Goal: Task Accomplishment & Management: Use online tool/utility

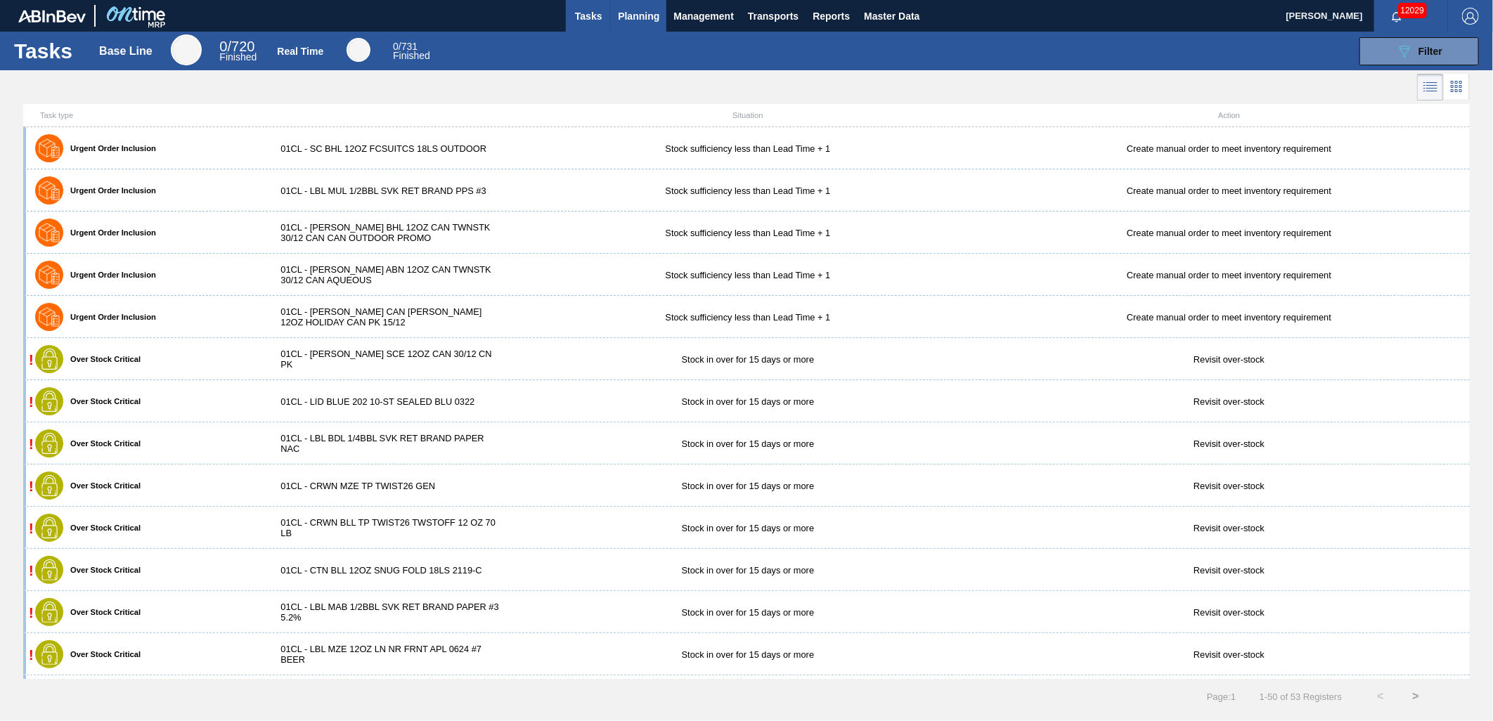
click at [634, 19] on span "Planning" at bounding box center [638, 16] width 41 height 17
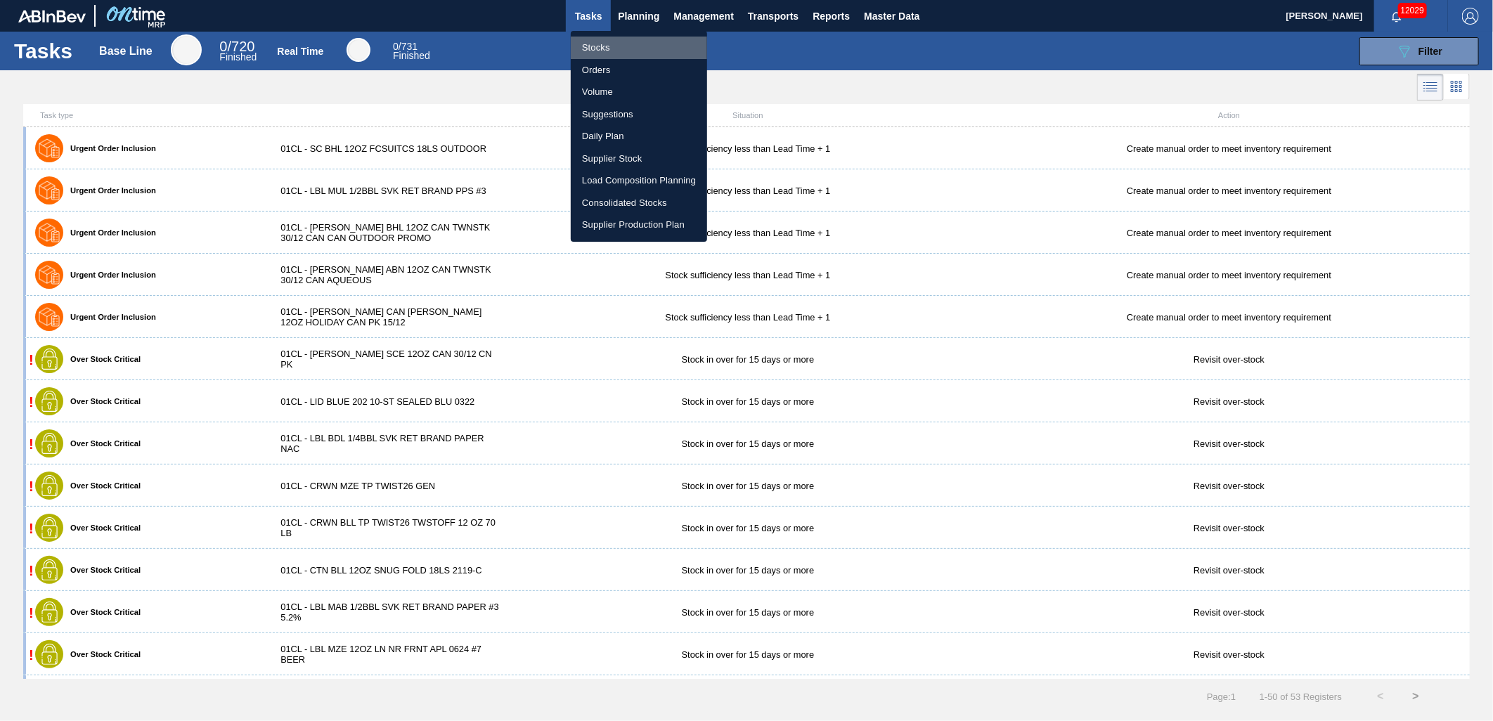
click at [613, 48] on li "Stocks" at bounding box center [639, 48] width 136 height 22
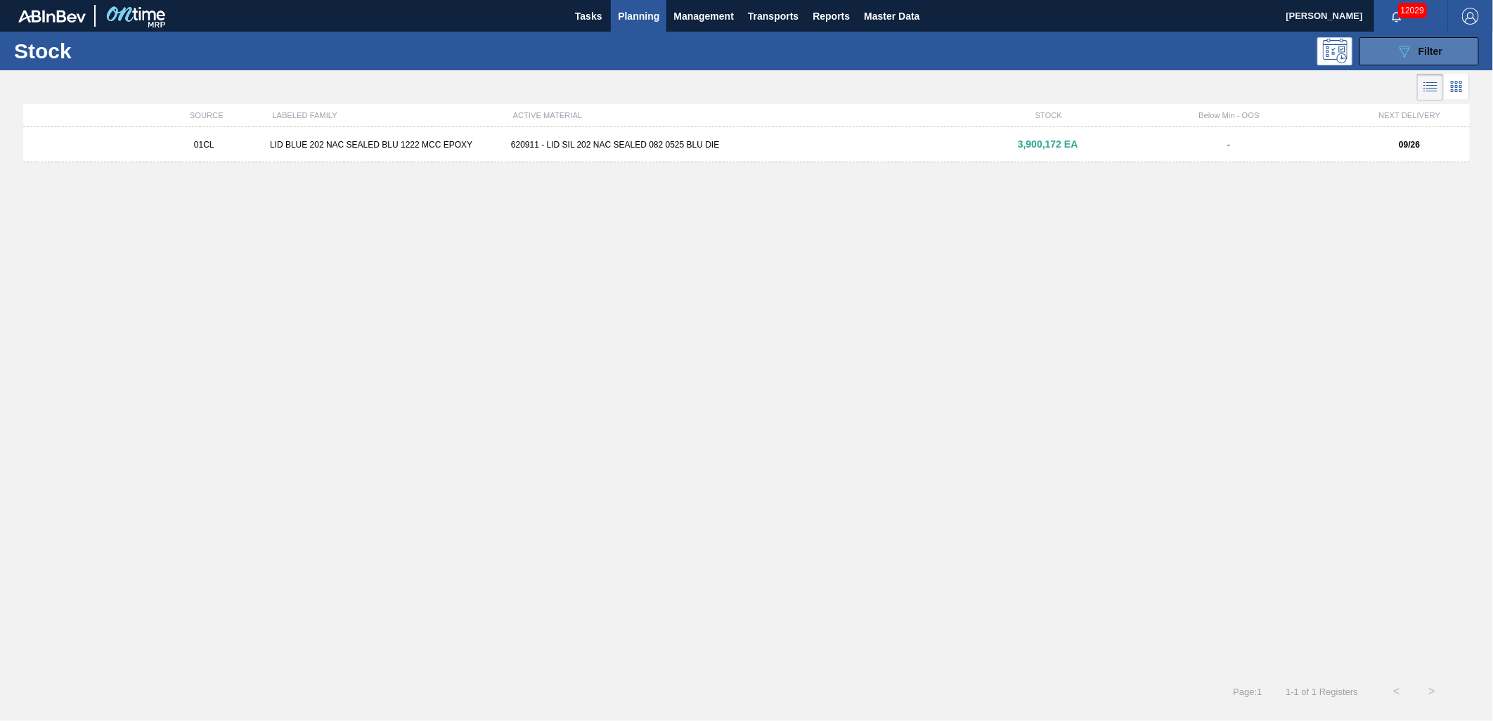
click at [1436, 47] on span "Filter" at bounding box center [1431, 51] width 24 height 11
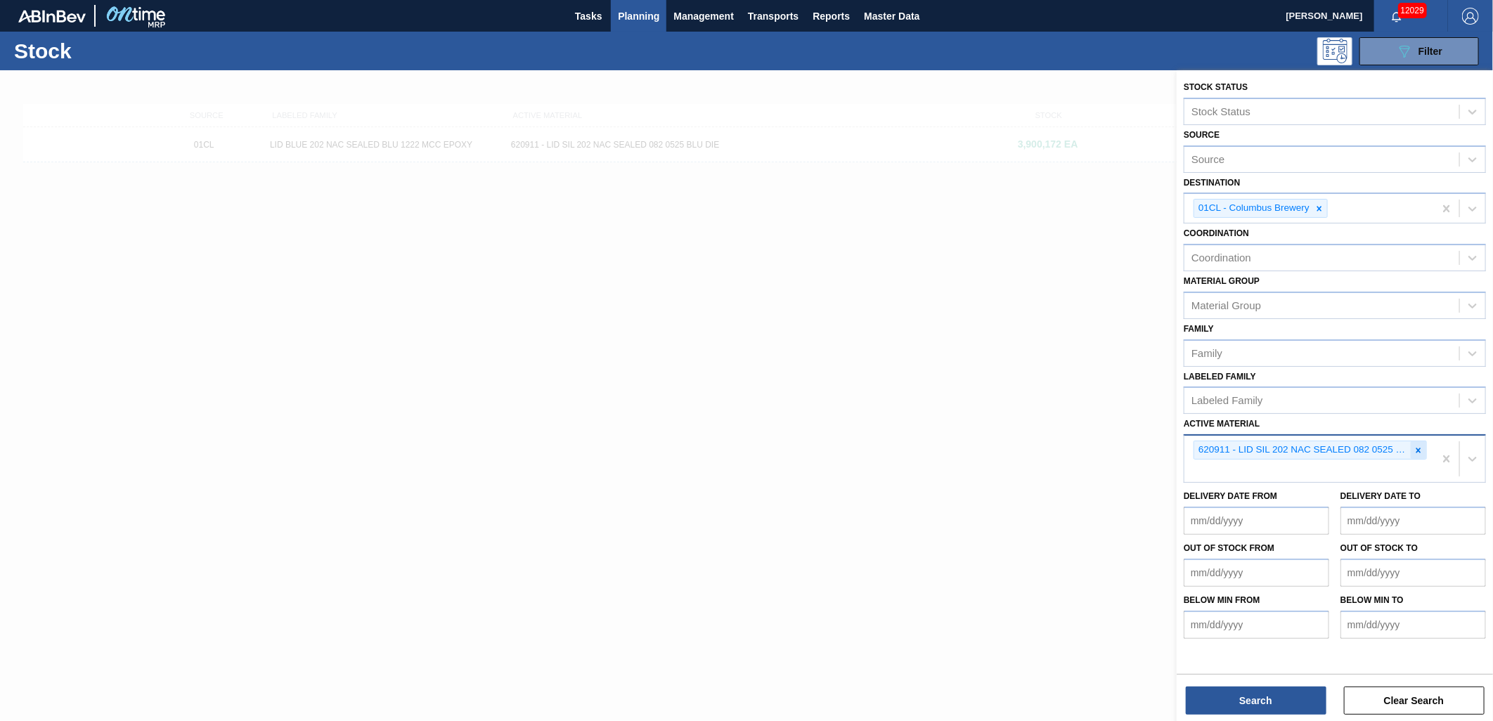
click at [1419, 446] on icon at bounding box center [1419, 451] width 10 height 10
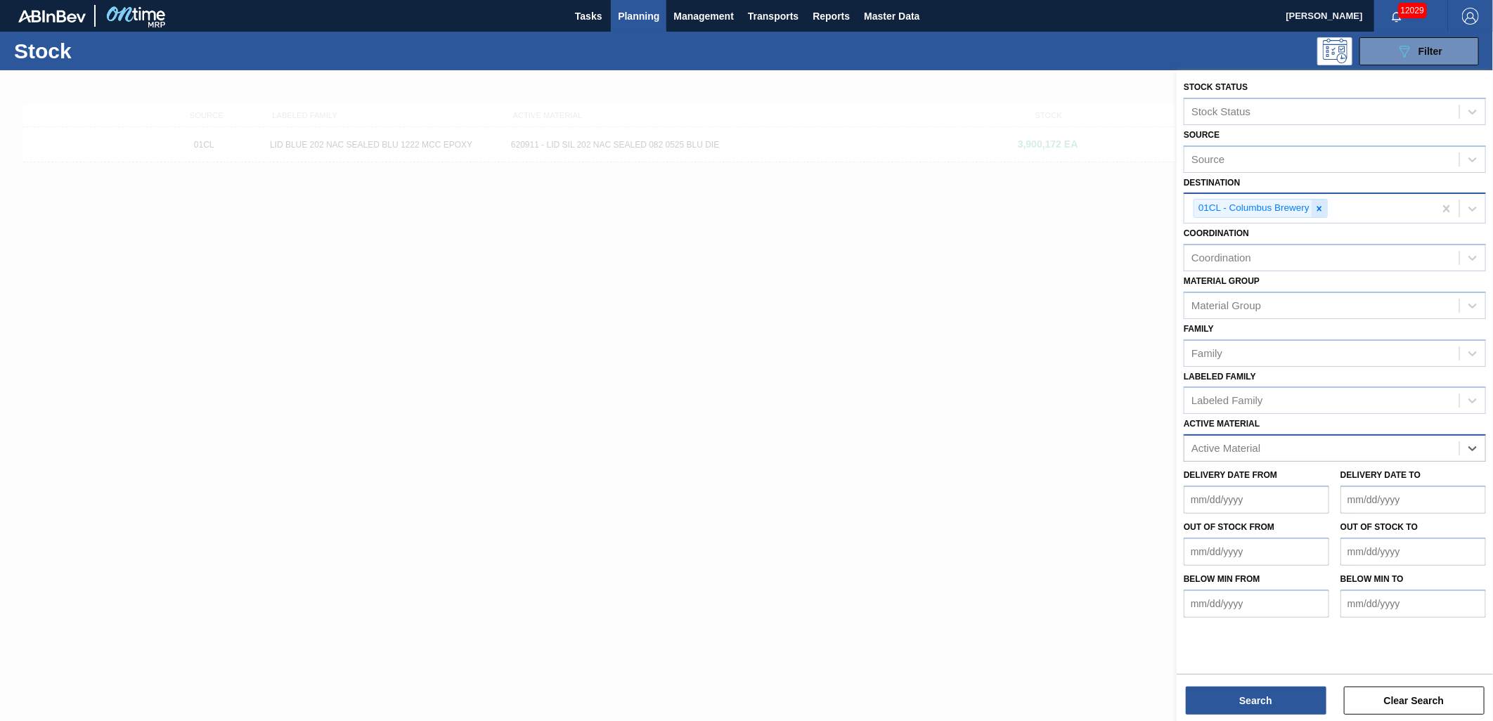
click at [1322, 207] on icon at bounding box center [1320, 209] width 10 height 10
type input "01FF"
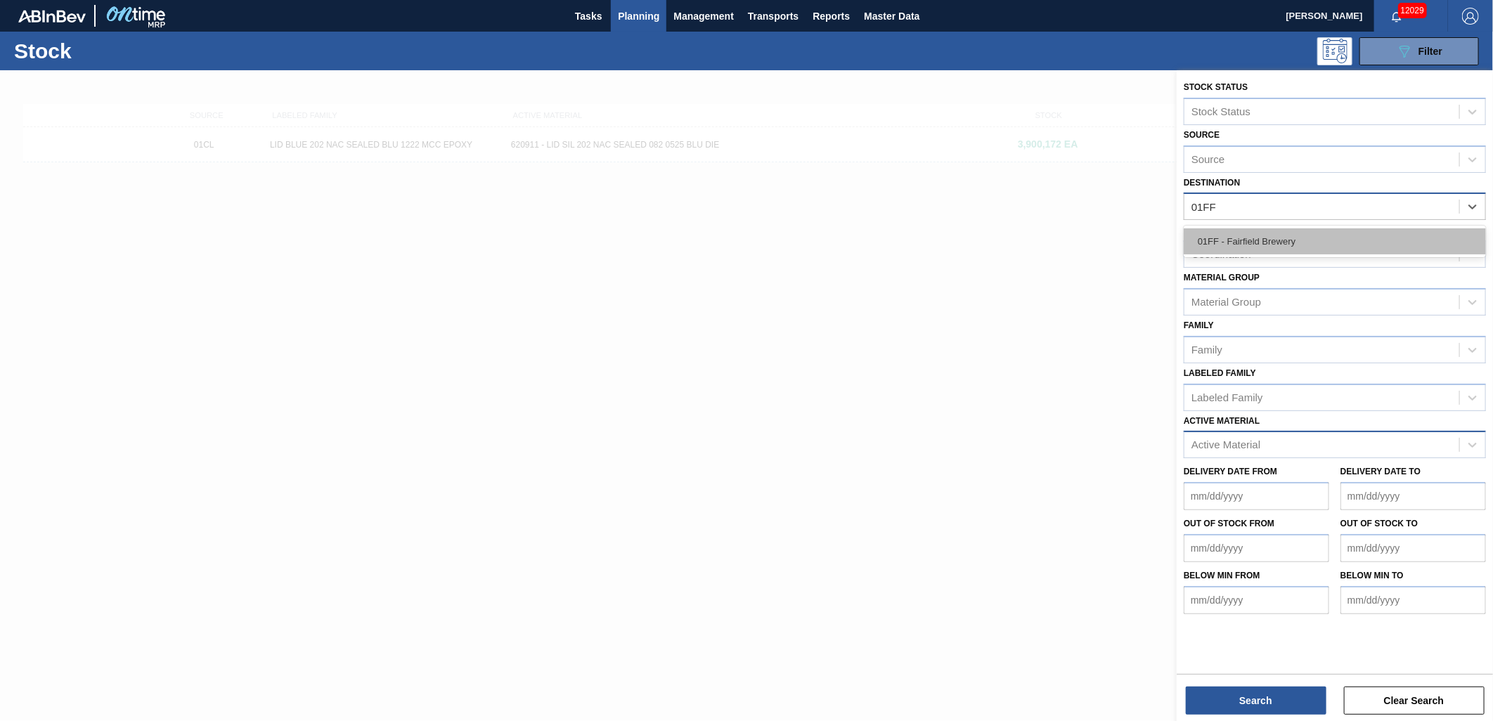
click at [1306, 238] on div "01FF - Fairfield Brewery" at bounding box center [1335, 241] width 302 height 26
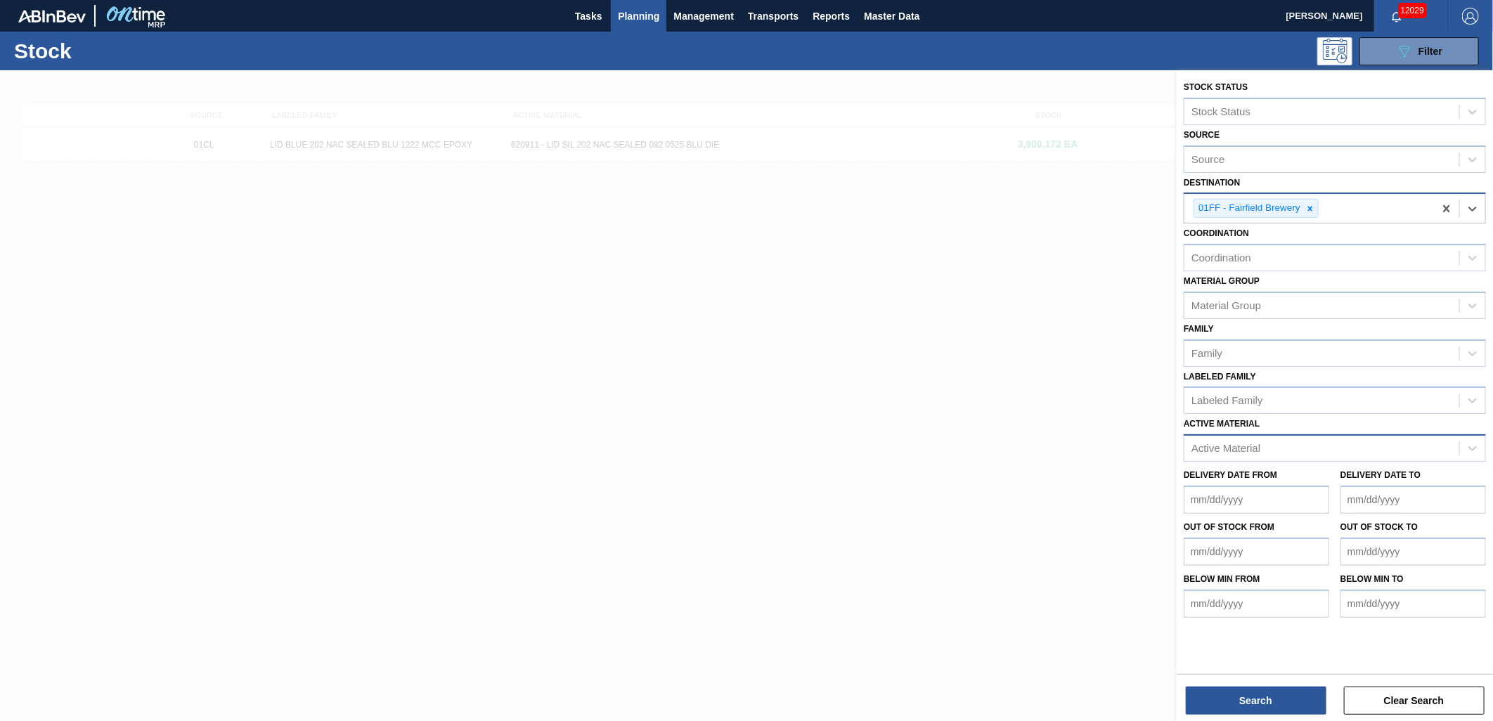
click at [1243, 443] on div "Active Material" at bounding box center [1226, 449] width 69 height 12
type Material "390435"
click at [1386, 480] on div "390435 - SFILM BUD 2338-C PRIN 3/25 0922 25OZ 267" at bounding box center [1335, 483] width 302 height 26
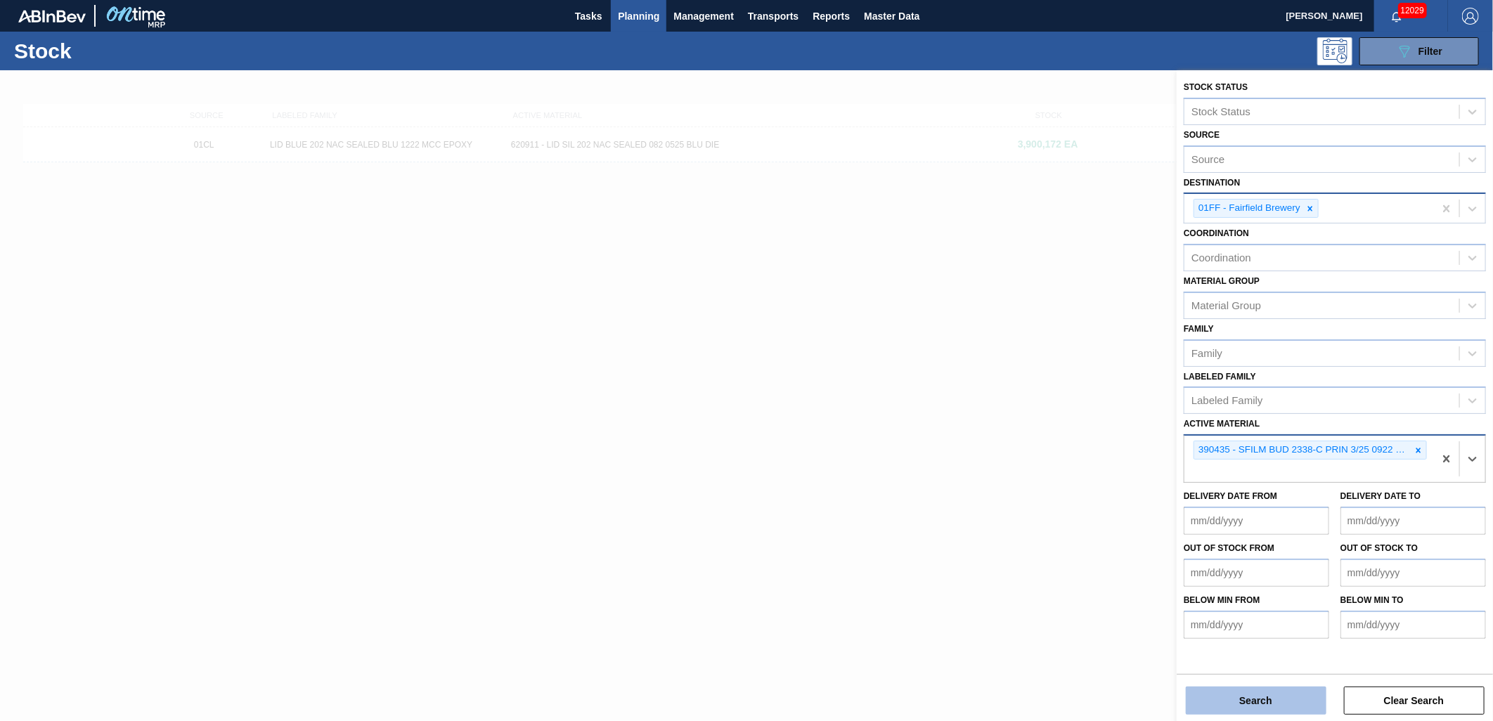
click at [1249, 698] on button "Search" at bounding box center [1256, 701] width 141 height 28
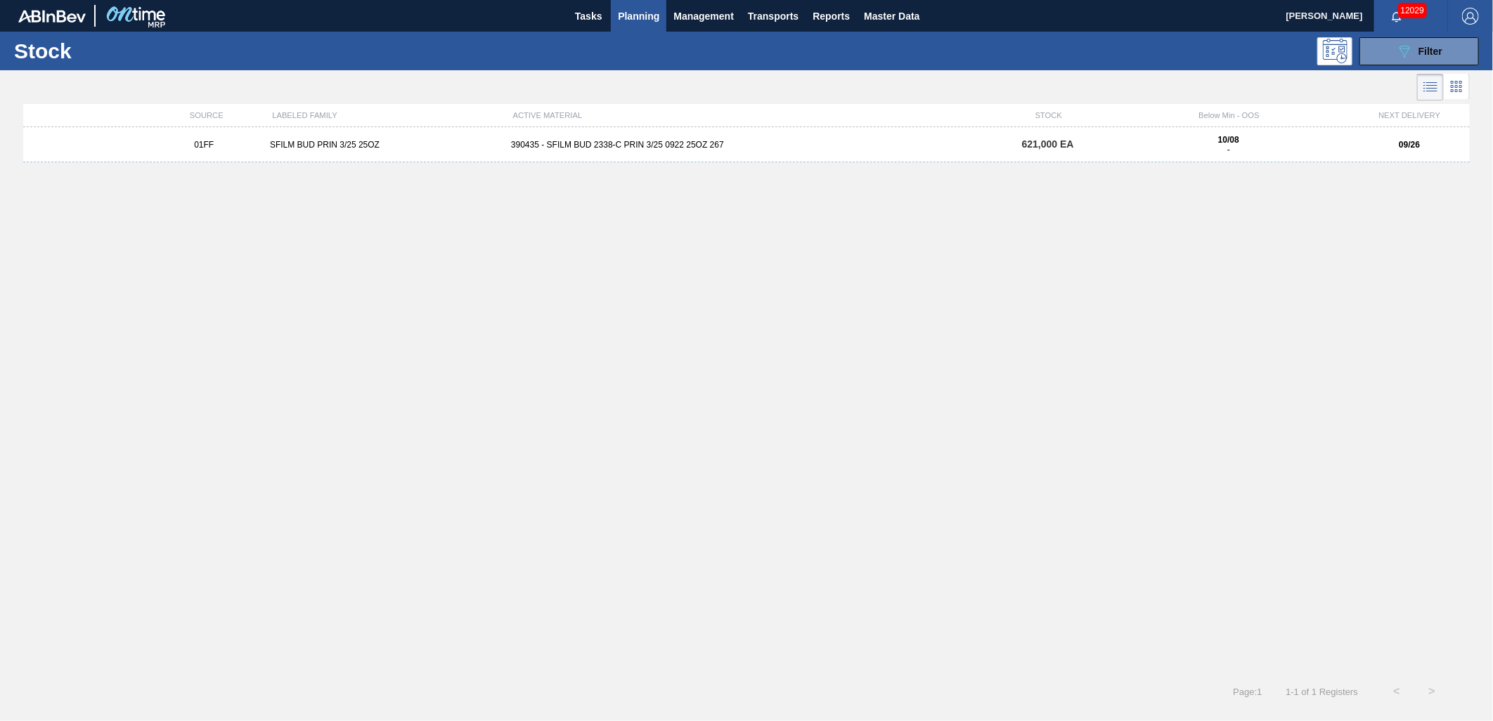
click at [753, 156] on div "01FF SFILM BUD PRIN 3/25 25OZ 390435 - SFILM BUD 2338-C PRIN 3/25 0922 25OZ 267…" at bounding box center [746, 144] width 1447 height 35
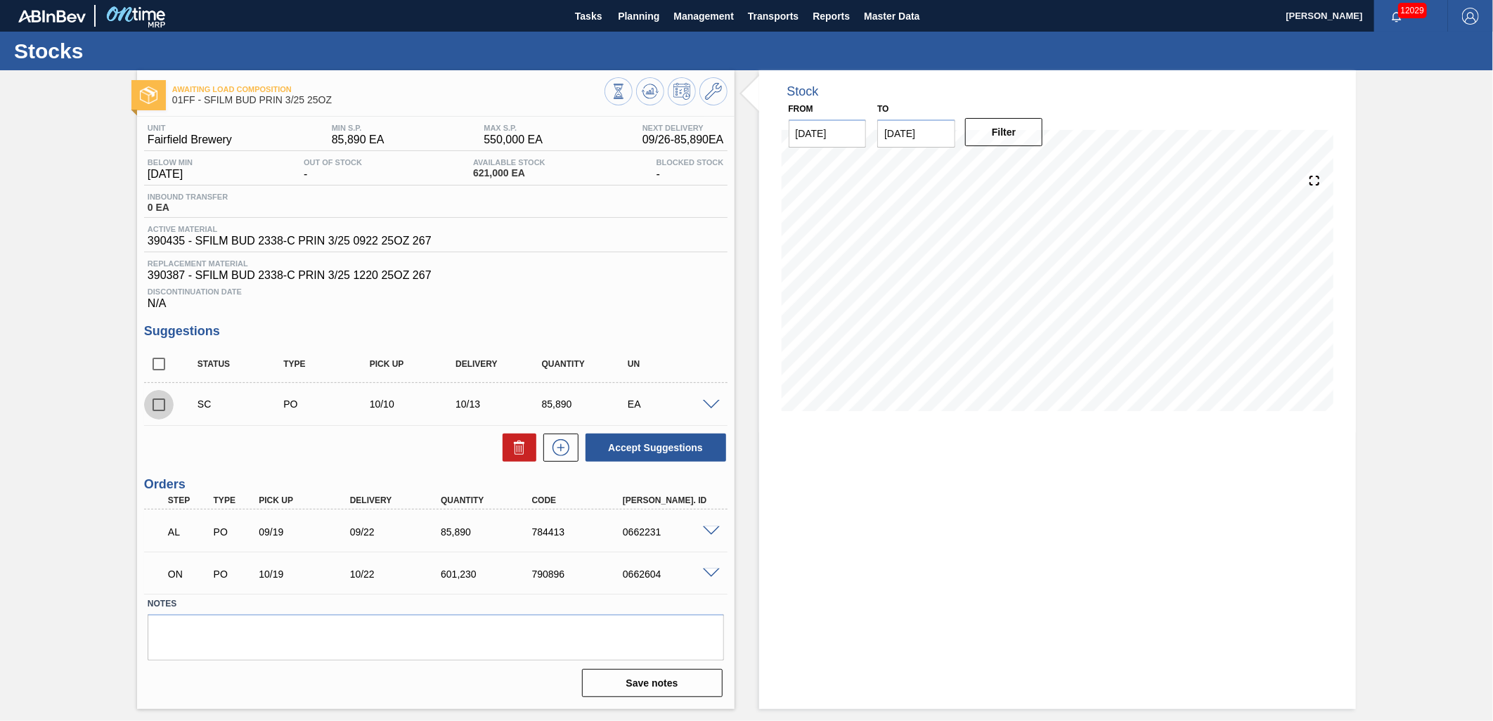
click at [156, 406] on input "checkbox" at bounding box center [159, 405] width 30 height 30
click at [162, 401] on input "checkbox" at bounding box center [159, 405] width 30 height 30
click at [655, 453] on button "Accept Suggestions" at bounding box center [656, 448] width 141 height 28
checkbox input "false"
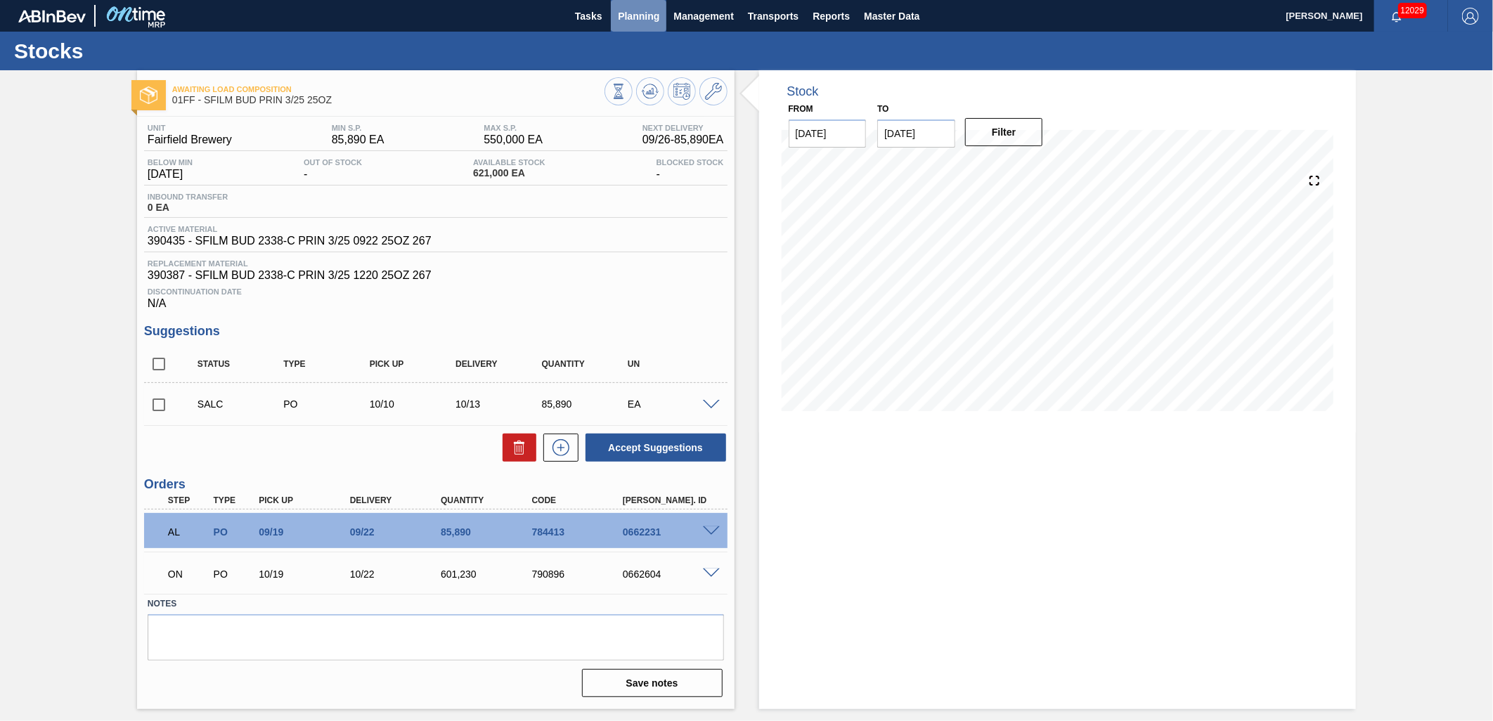
click at [645, 23] on span "Planning" at bounding box center [638, 16] width 41 height 17
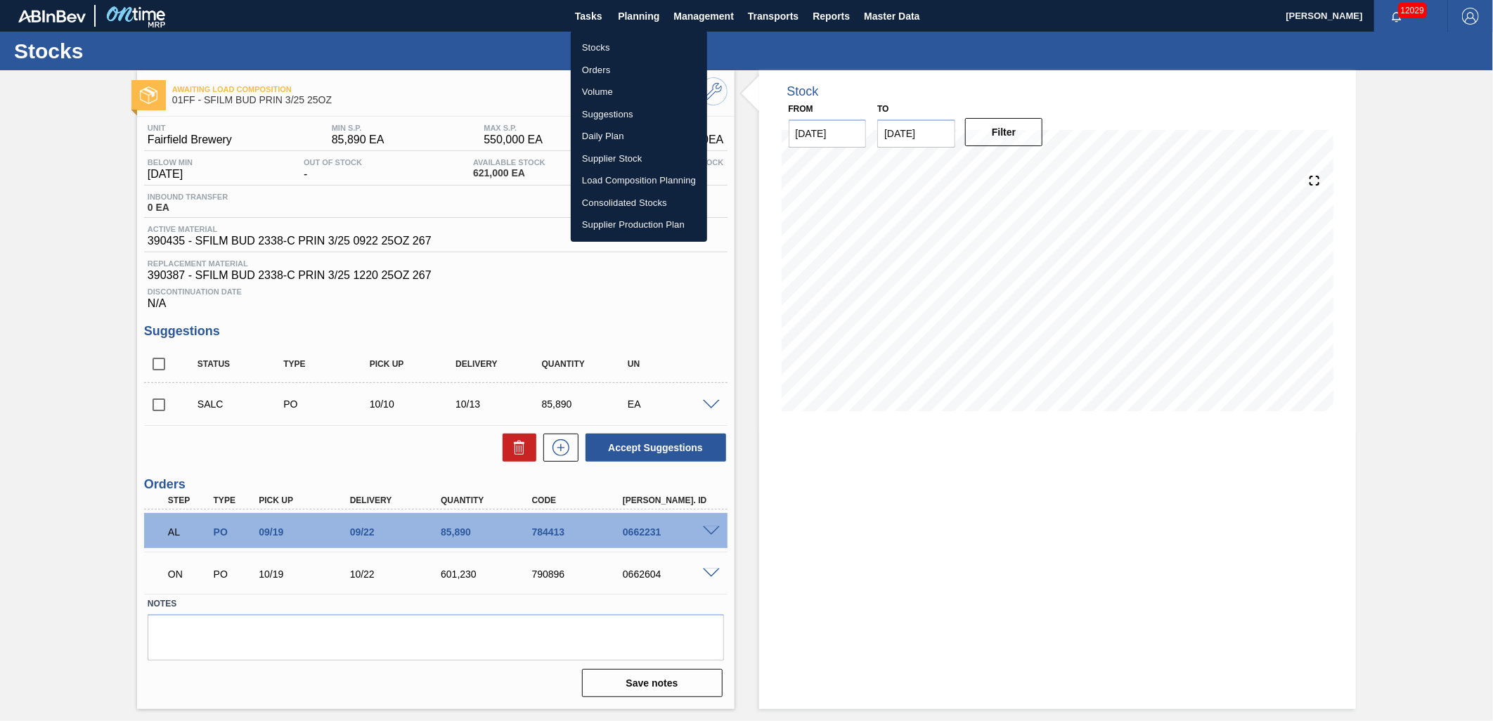
click at [635, 178] on li "Load Composition Planning" at bounding box center [639, 180] width 136 height 22
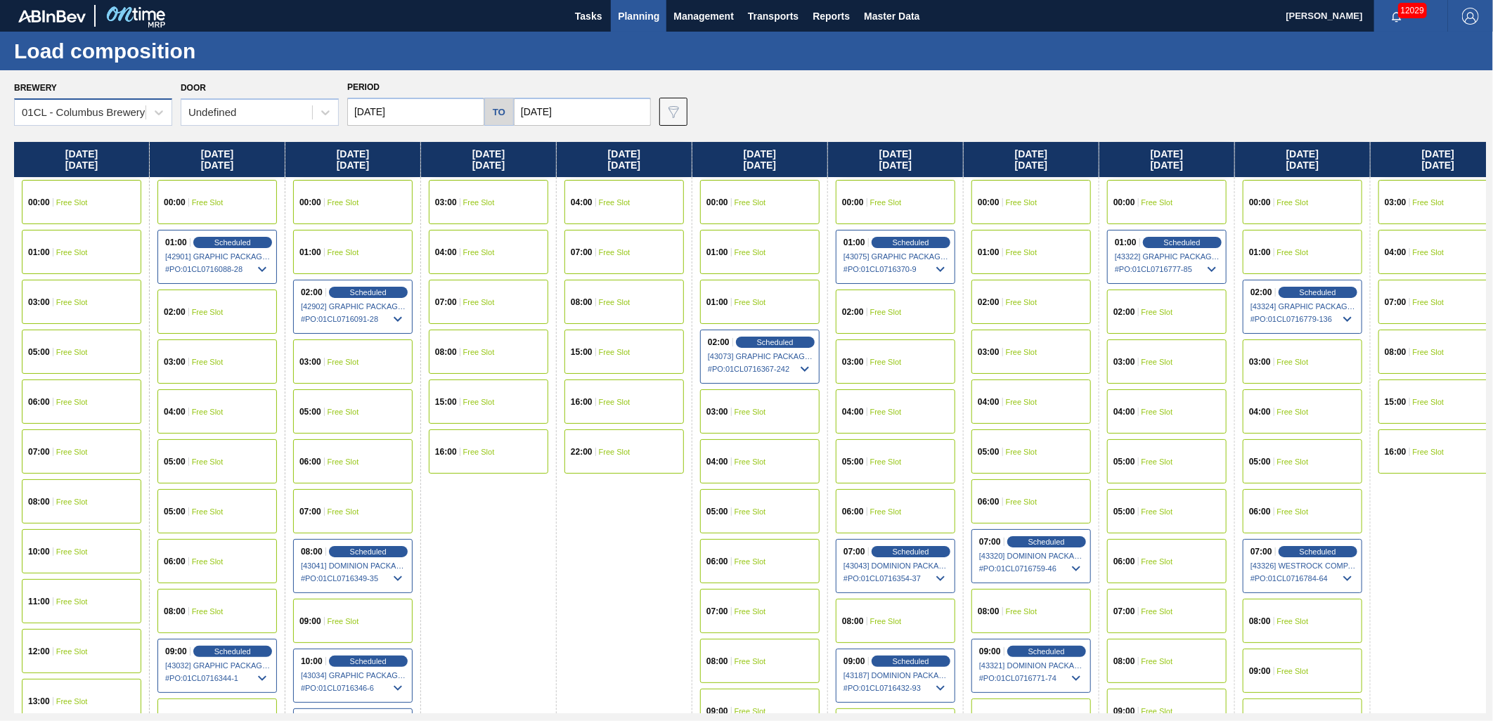
click at [127, 111] on div "01CL - Columbus Brewery" at bounding box center [83, 113] width 123 height 12
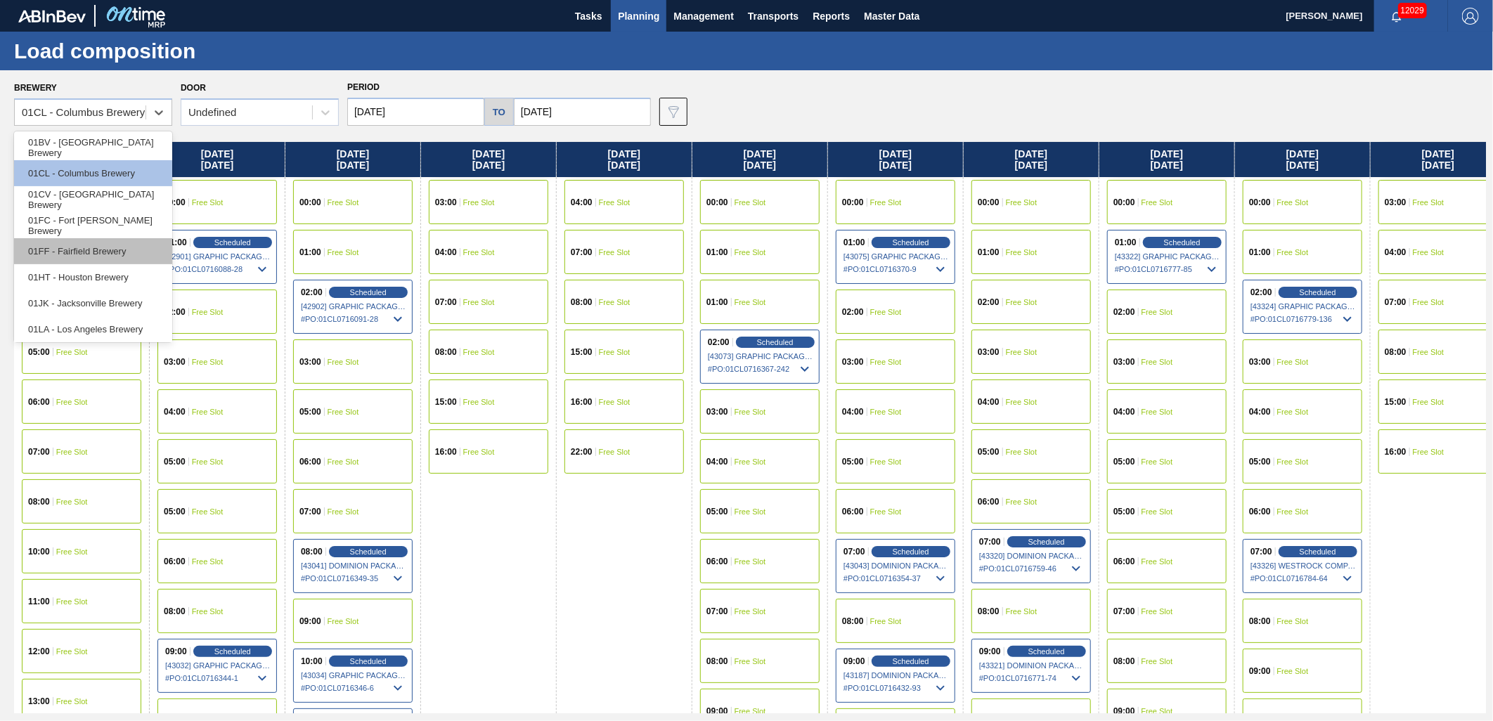
click at [102, 249] on div "01FF - Fairfield Brewery" at bounding box center [93, 251] width 158 height 26
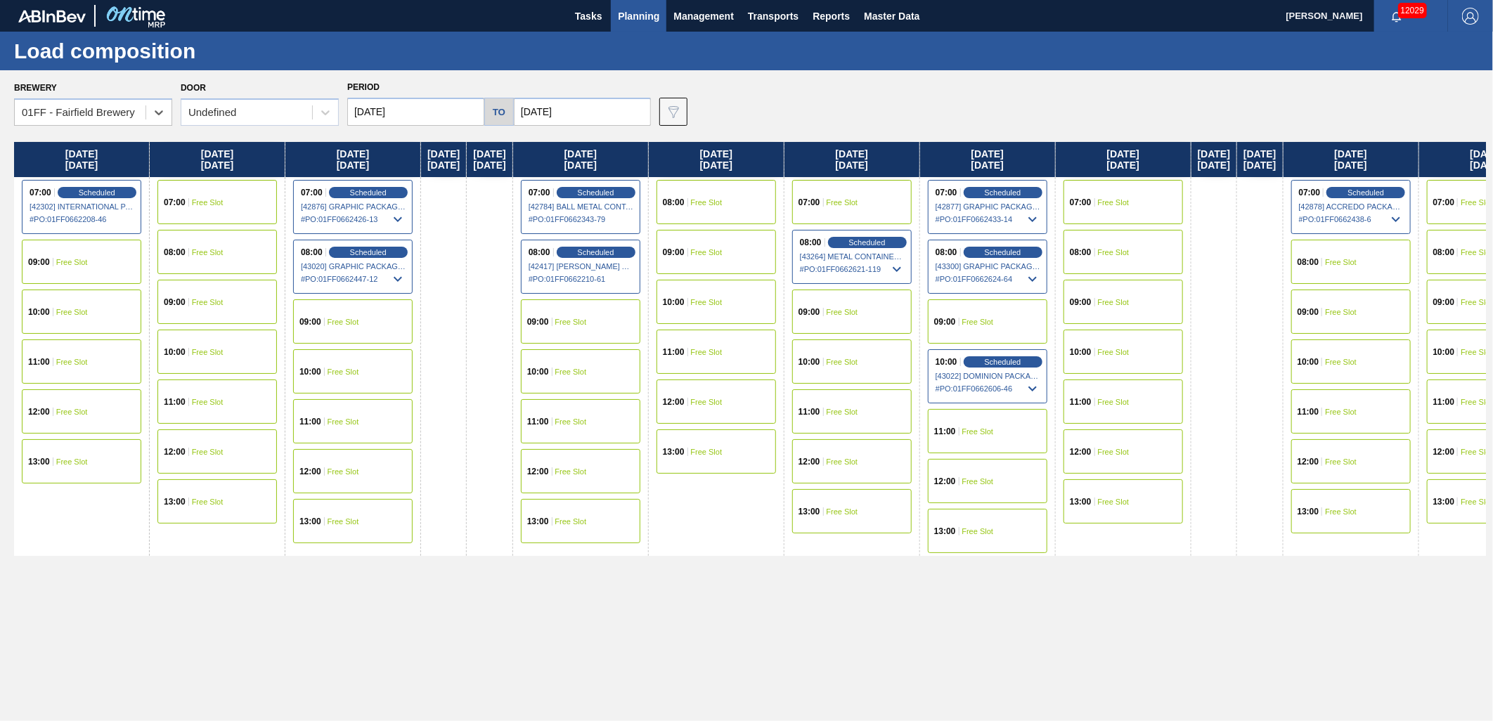
click at [1405, 219] on span "# PO : 01FF0662438-6" at bounding box center [1351, 219] width 105 height 17
click at [1405, 211] on span "# PO : 01FF0662438-6" at bounding box center [1351, 217] width 105 height 17
click at [1386, 195] on span "Scheduled" at bounding box center [1366, 192] width 40 height 9
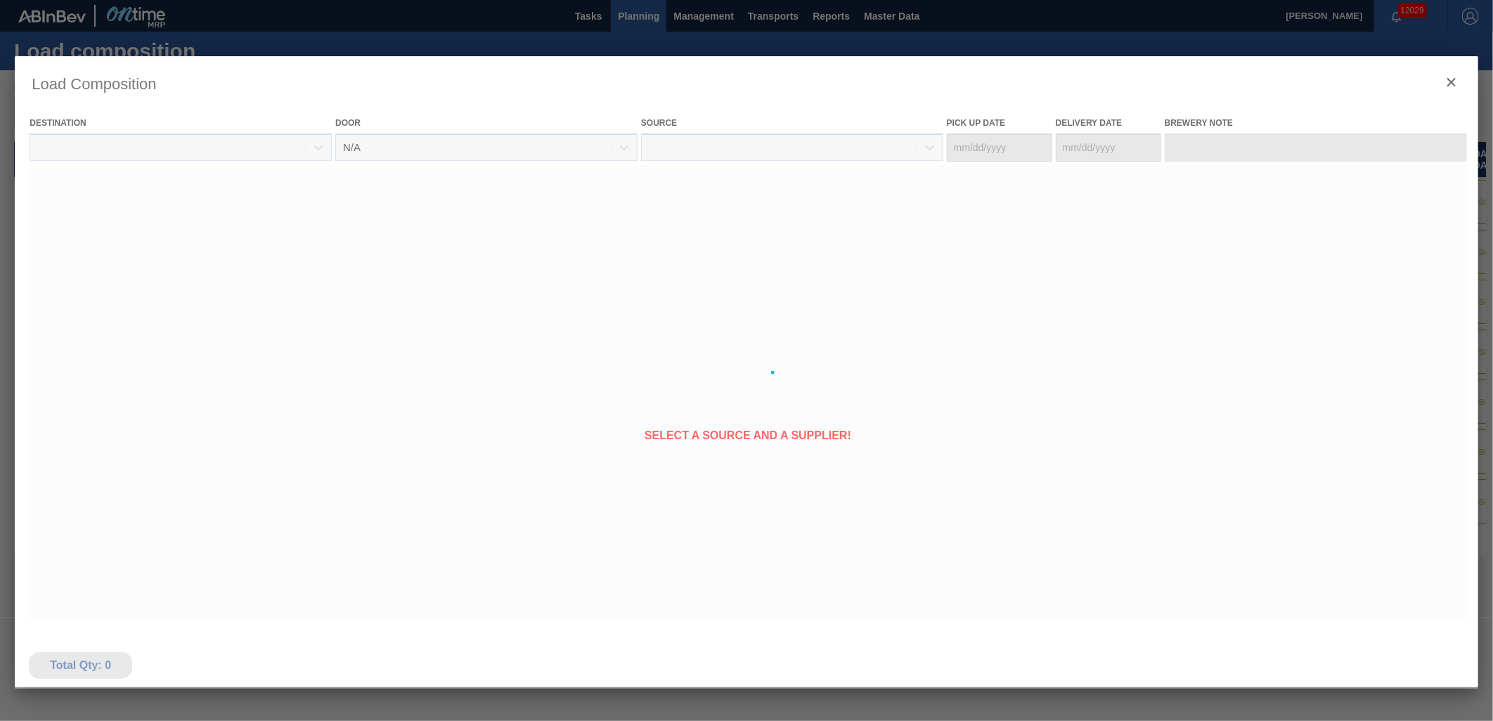
click at [1459, 215] on div at bounding box center [747, 372] width 1464 height 633
type Date "[DATE]"
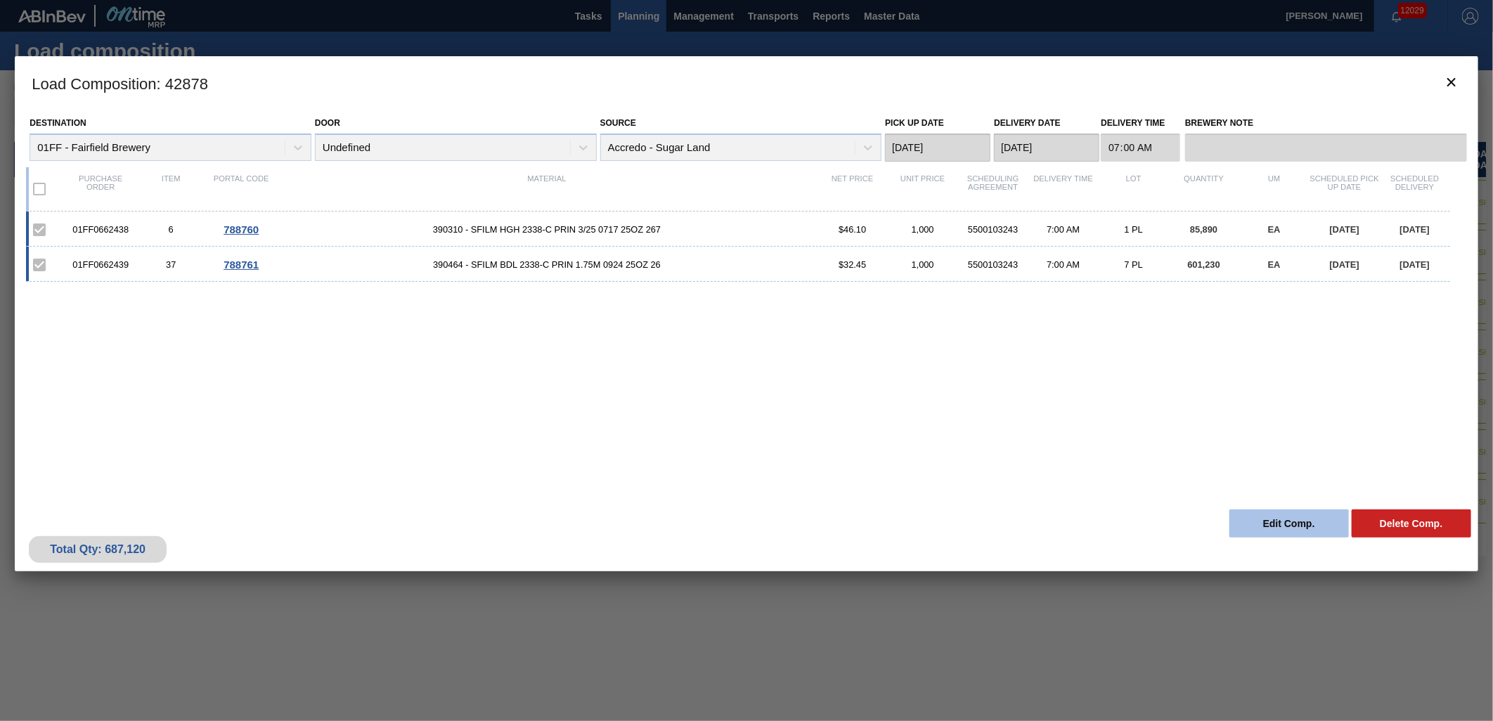
click at [1270, 521] on button "Edit Comp." at bounding box center [1290, 524] width 120 height 28
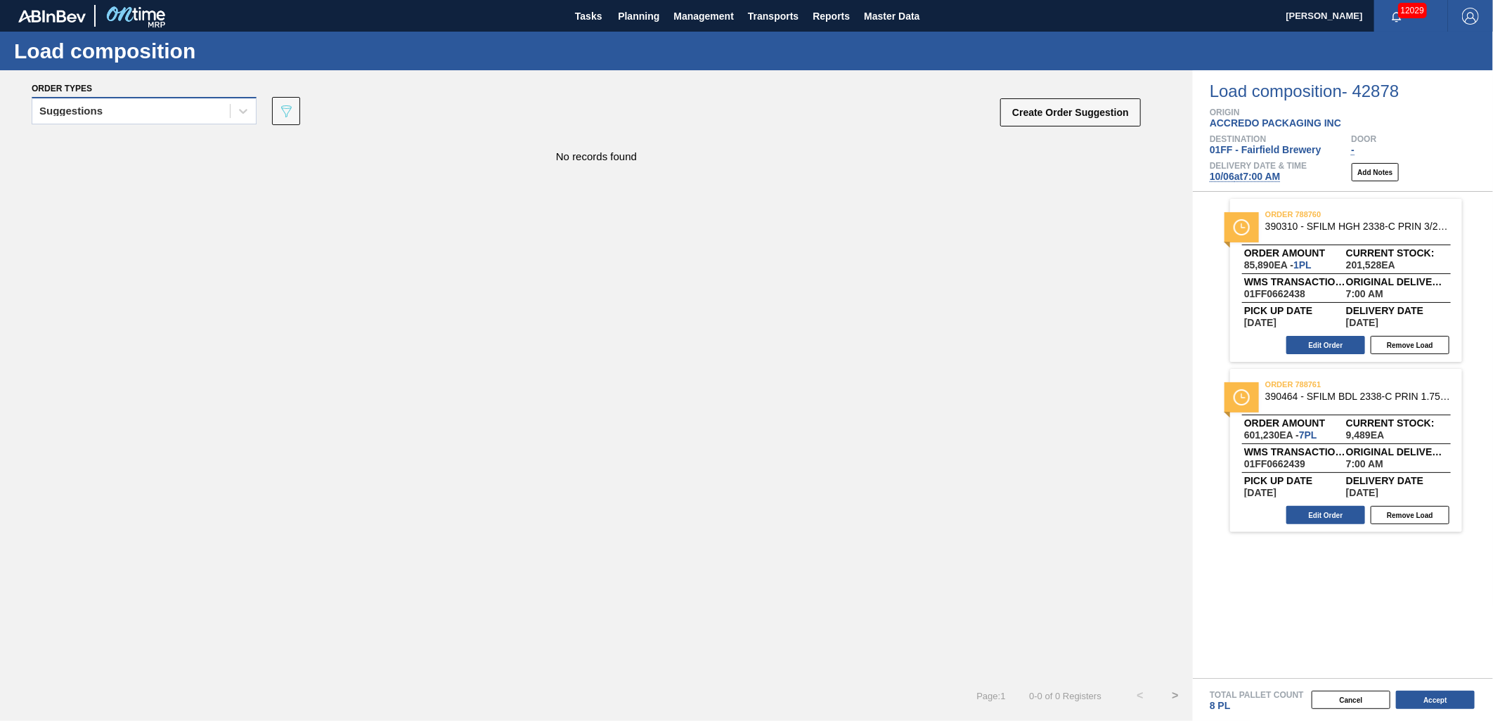
click at [187, 111] on div "Suggestions" at bounding box center [131, 111] width 198 height 20
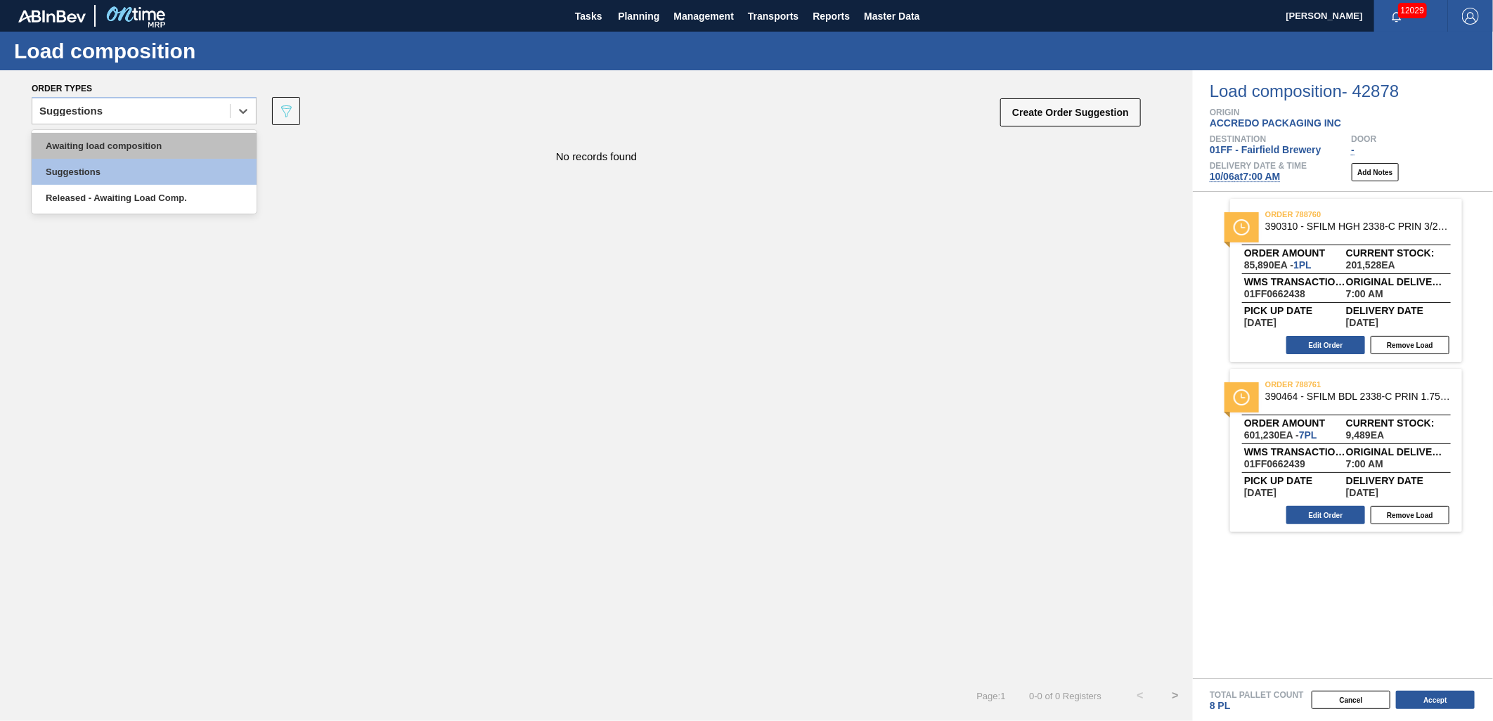
click at [138, 148] on div "Awaiting load composition" at bounding box center [144, 146] width 225 height 26
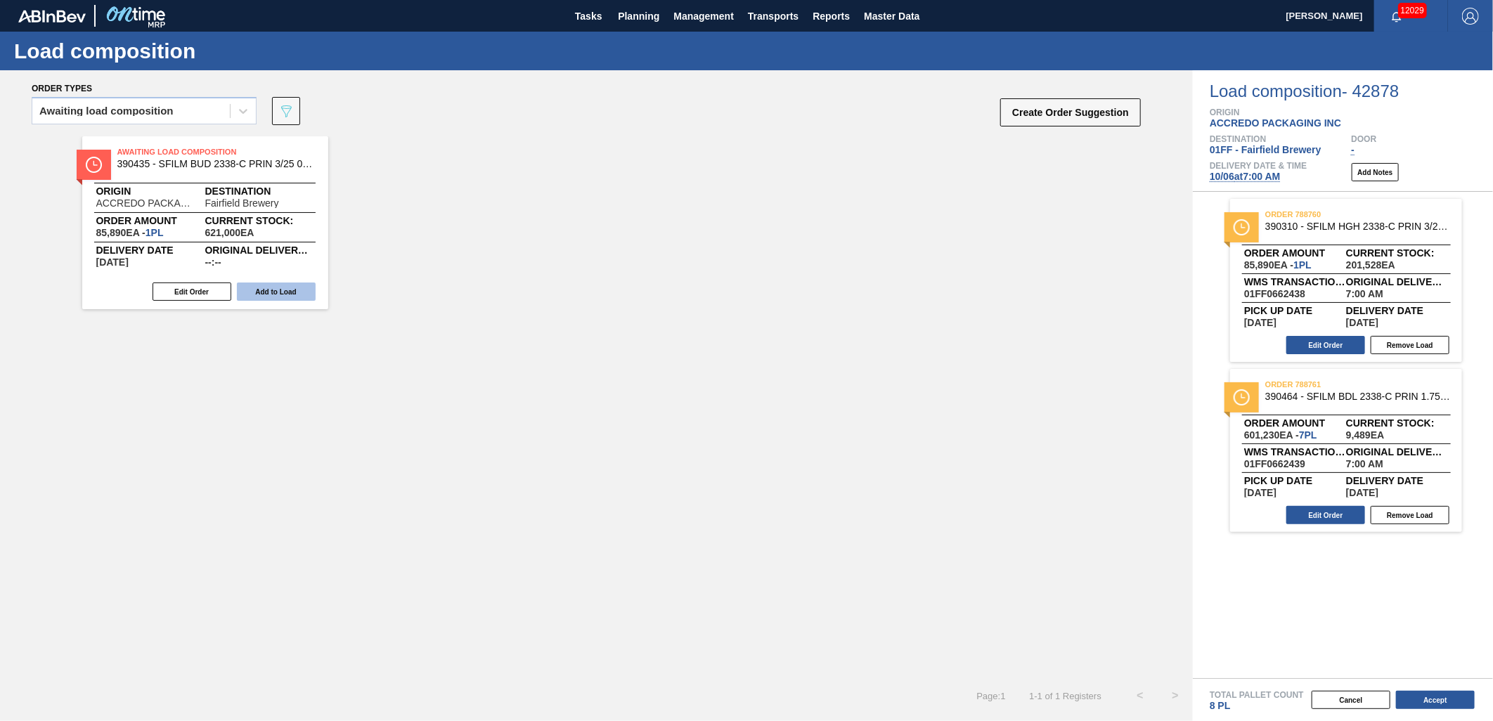
click at [278, 295] on button "Add to Load" at bounding box center [276, 292] width 79 height 18
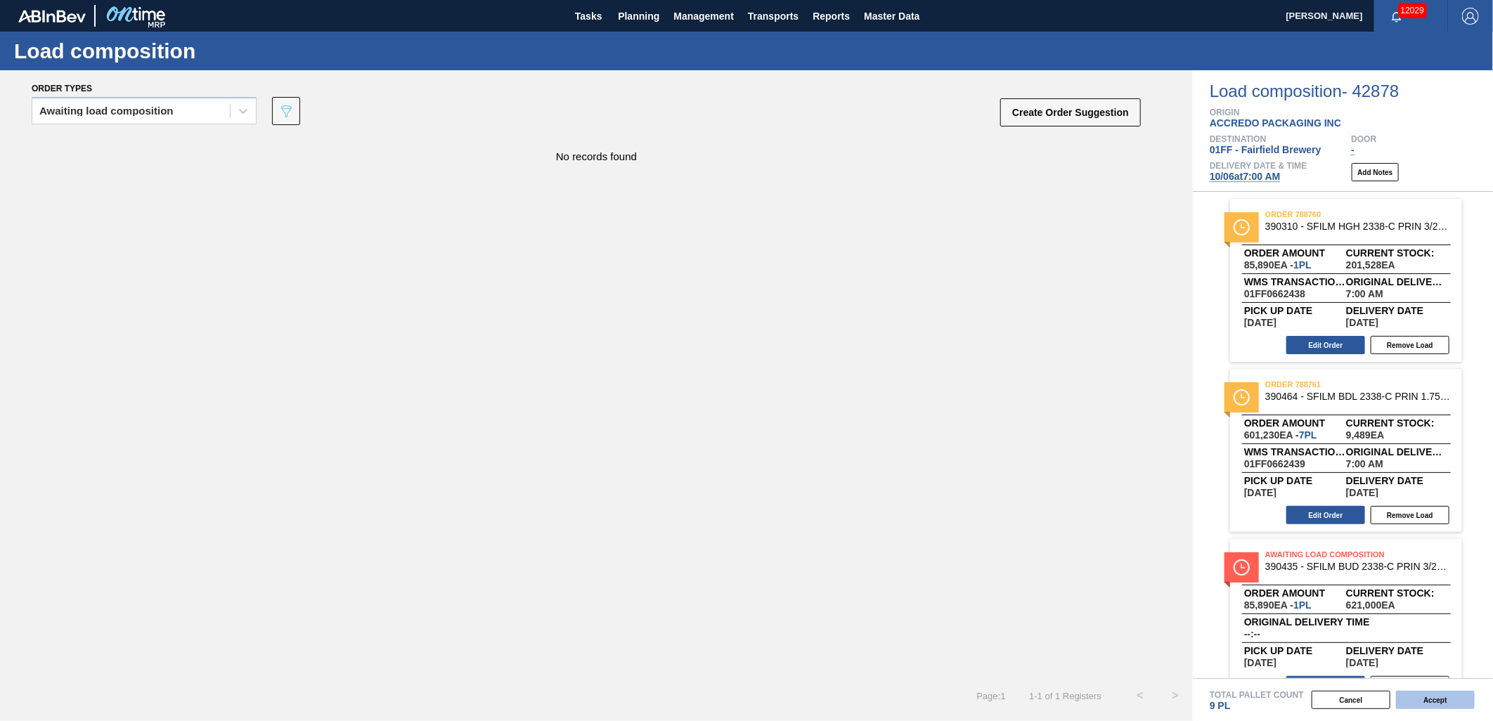
click at [1451, 694] on button "Accept" at bounding box center [1435, 700] width 79 height 18
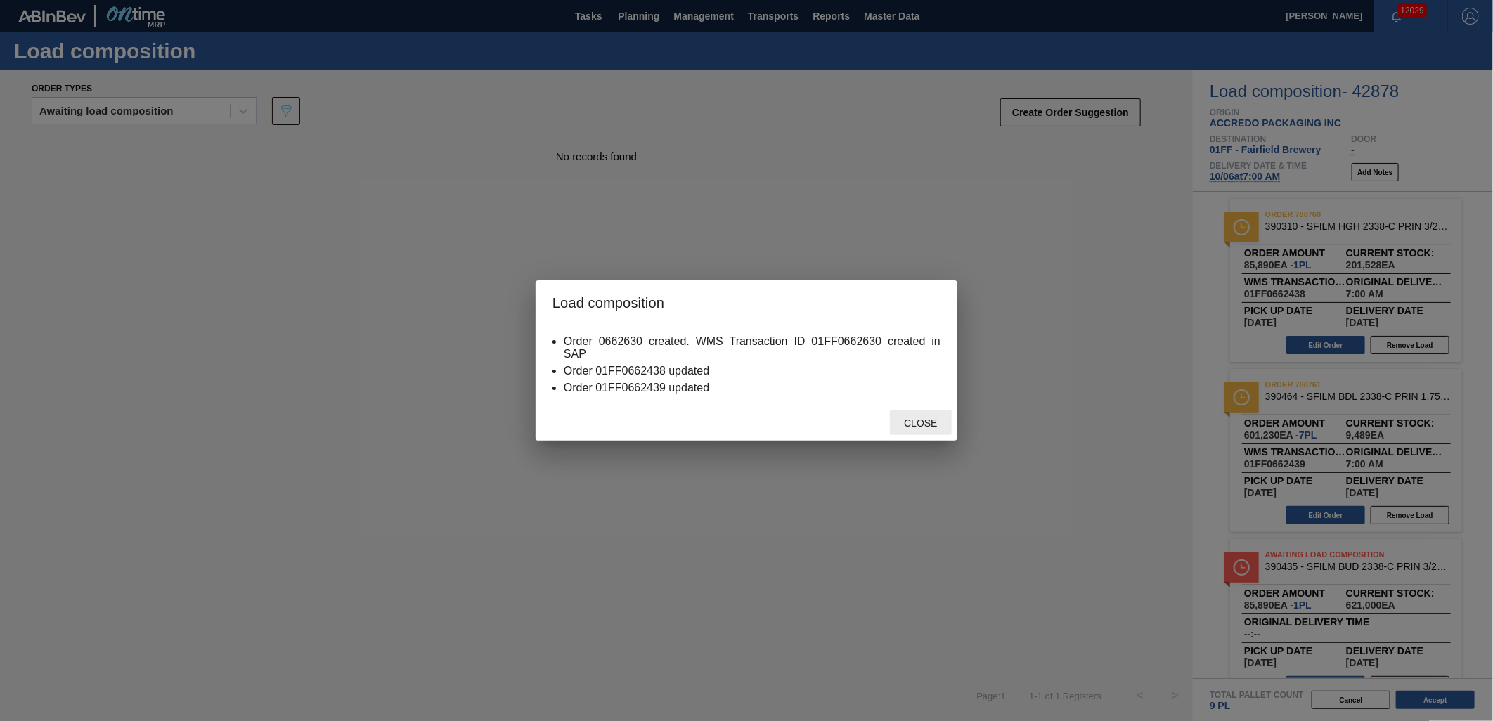
click at [933, 425] on span "Close" at bounding box center [921, 423] width 56 height 11
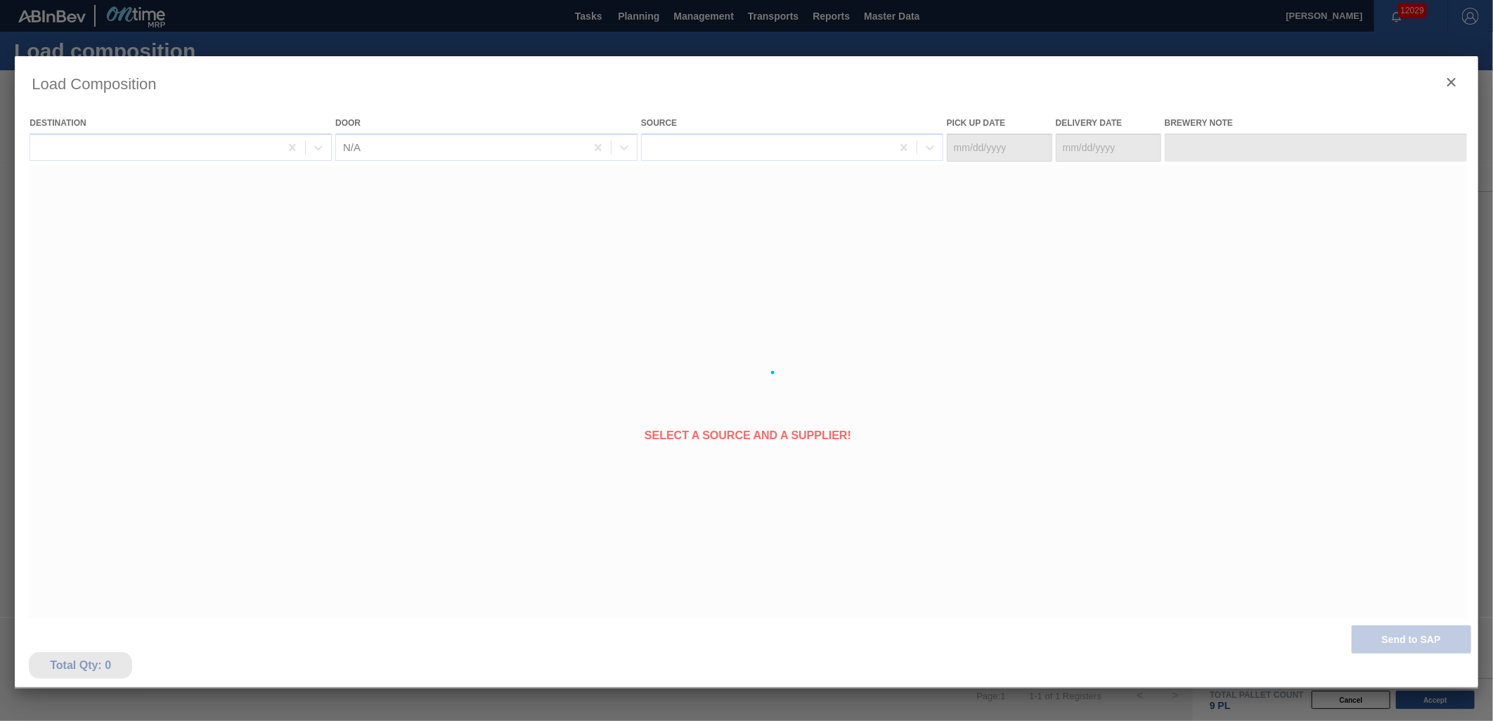
type Date "[DATE]"
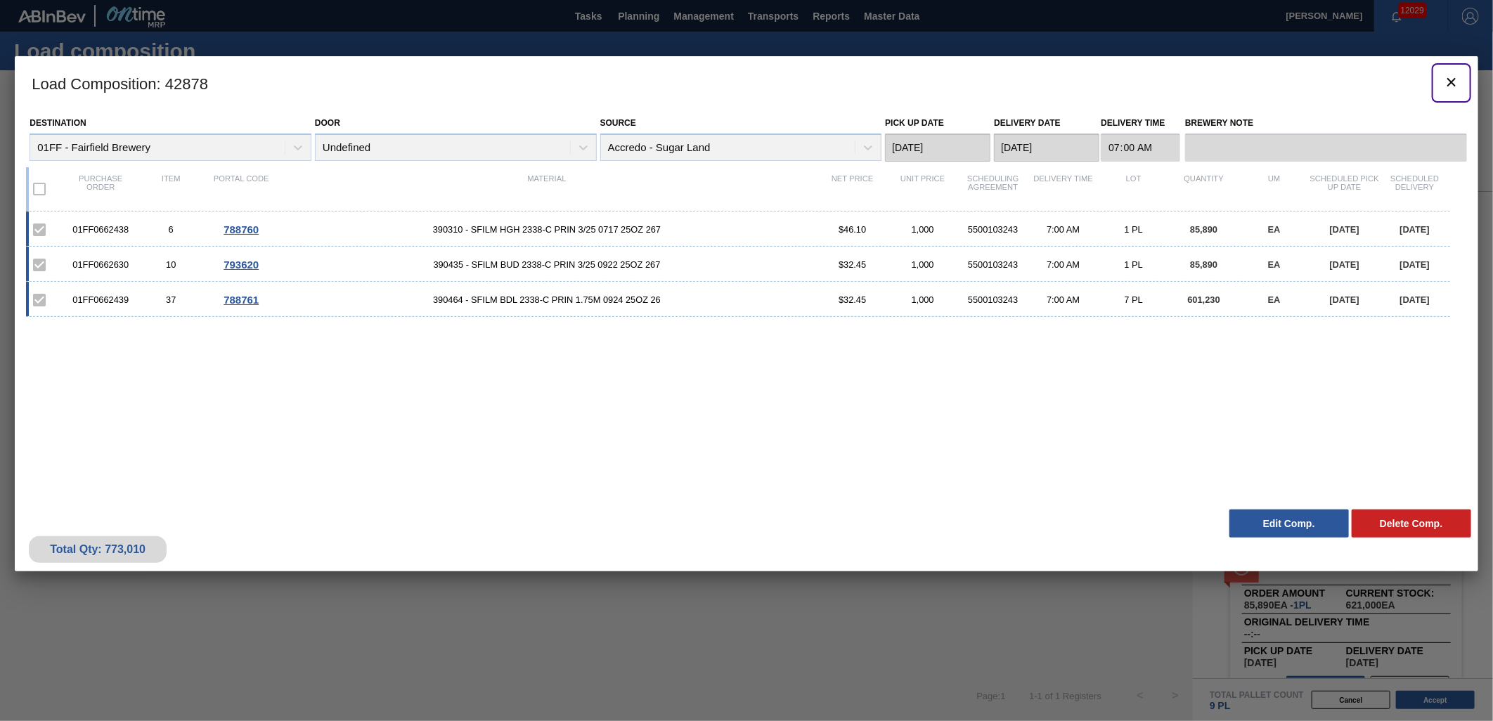
click at [1448, 86] on icon "botão de ícone" at bounding box center [1451, 82] width 17 height 17
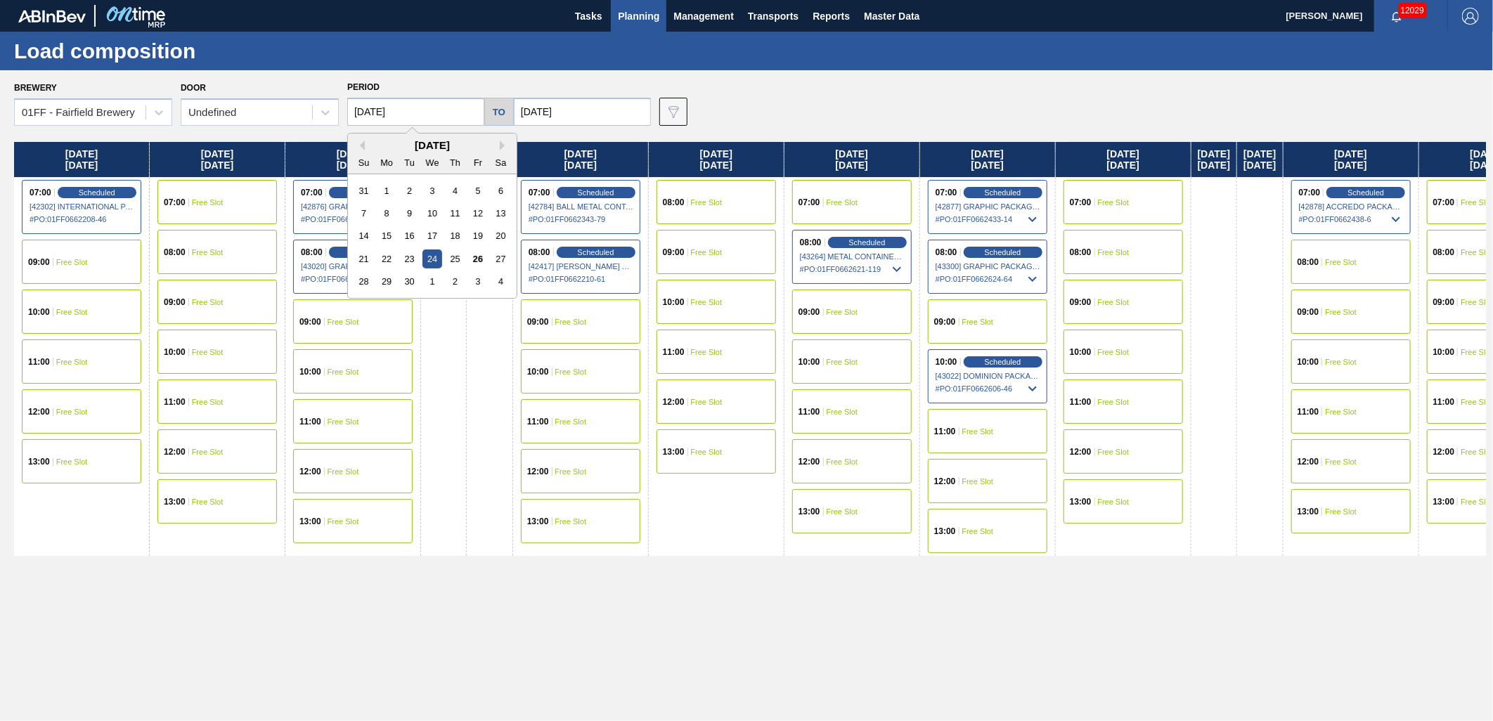
click at [399, 111] on input "[DATE]" at bounding box center [415, 112] width 137 height 28
click at [380, 233] on div "15" at bounding box center [387, 235] width 19 height 19
type input "[DATE]"
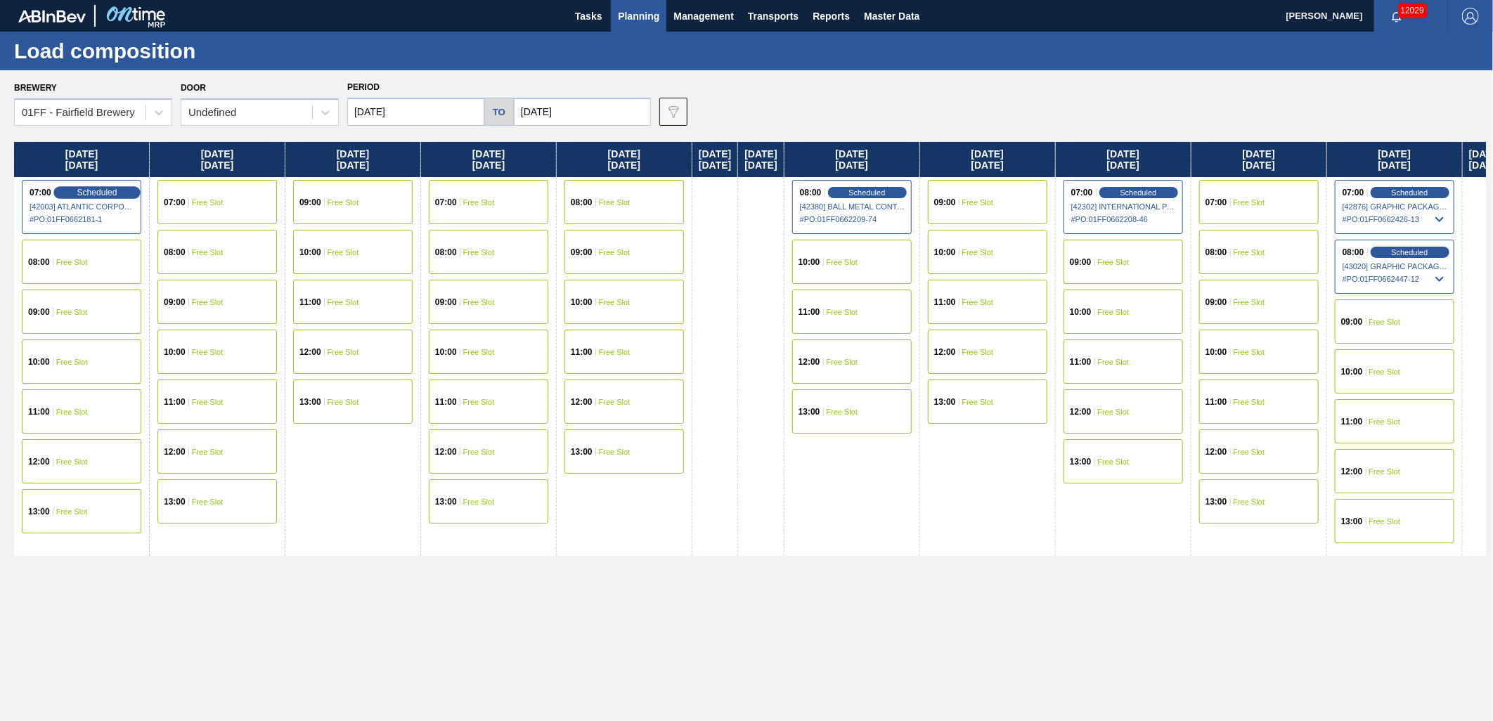
click at [91, 188] on span "Scheduled" at bounding box center [97, 192] width 40 height 9
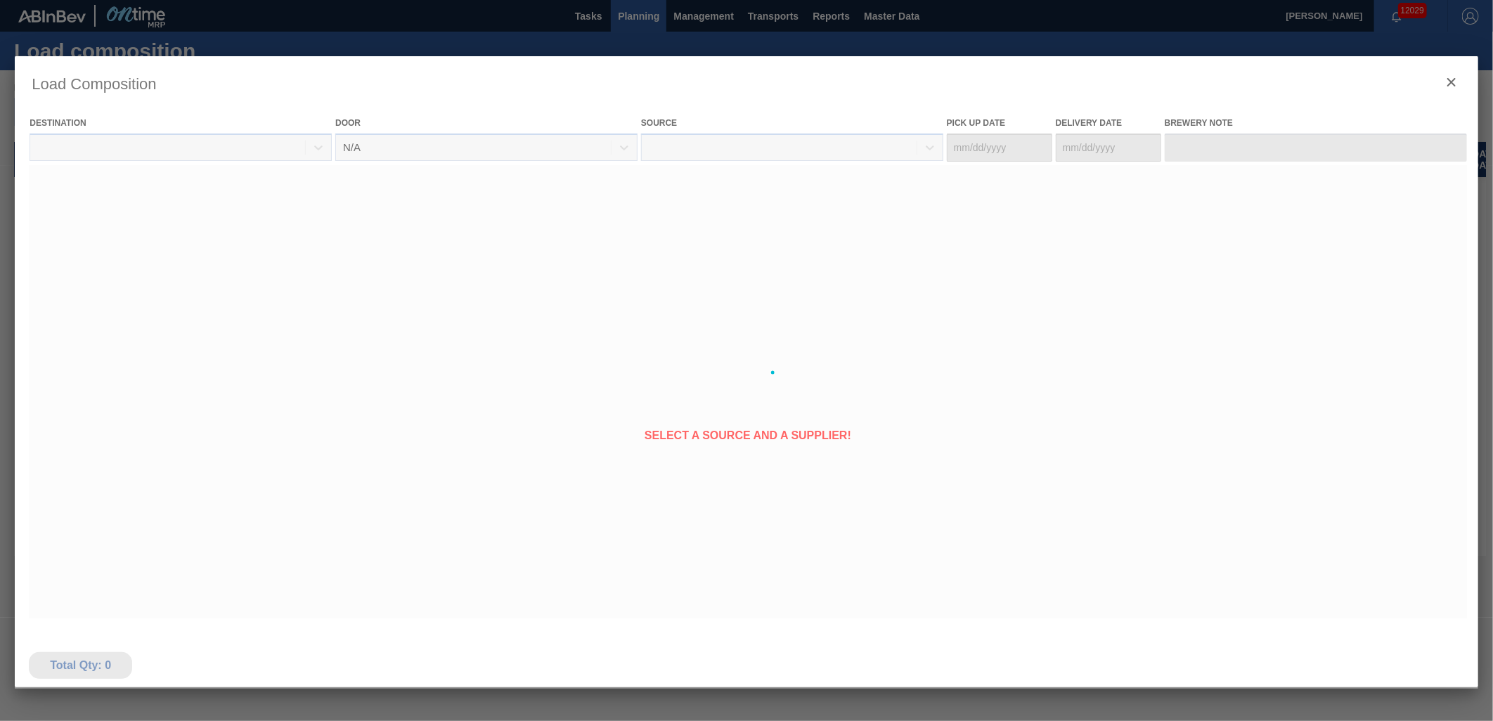
type Date "[DATE]"
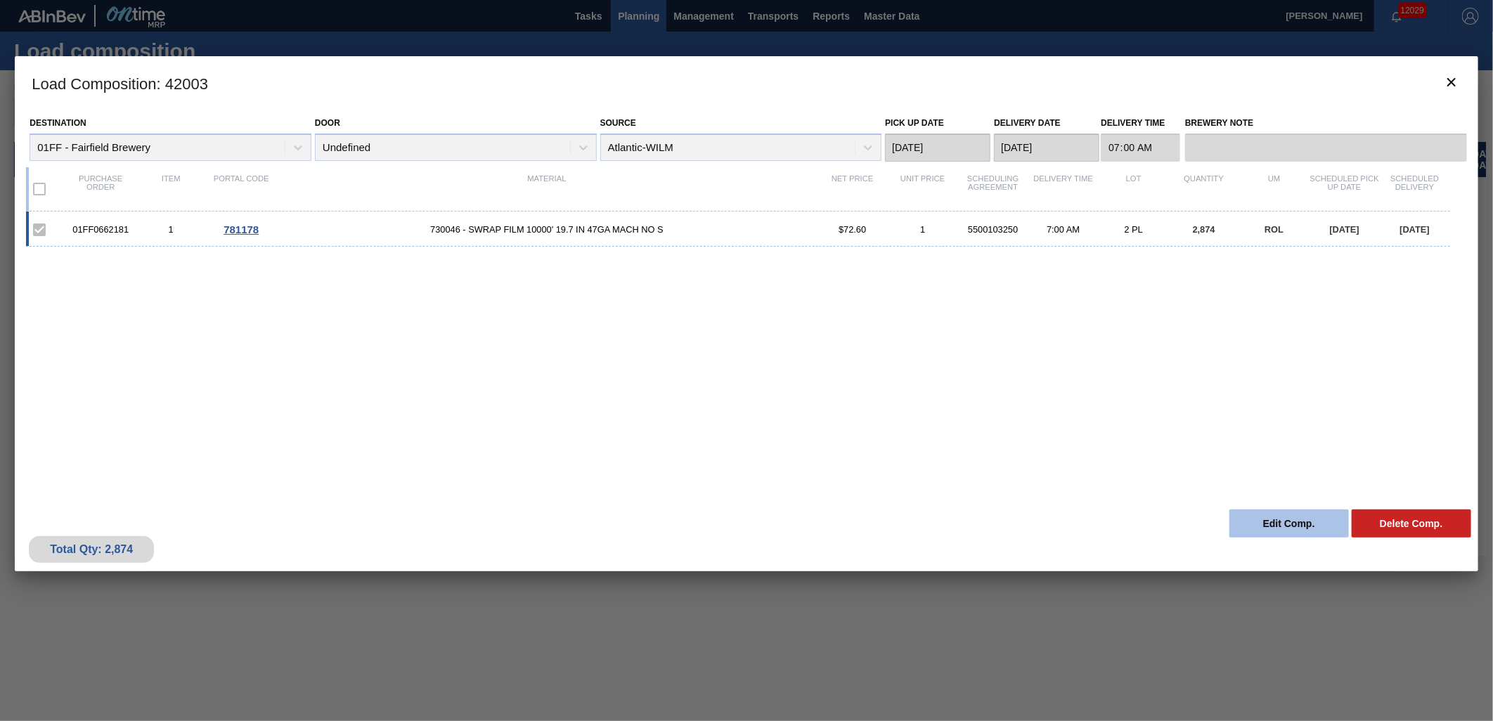
click at [1256, 524] on button "Edit Comp." at bounding box center [1290, 524] width 120 height 28
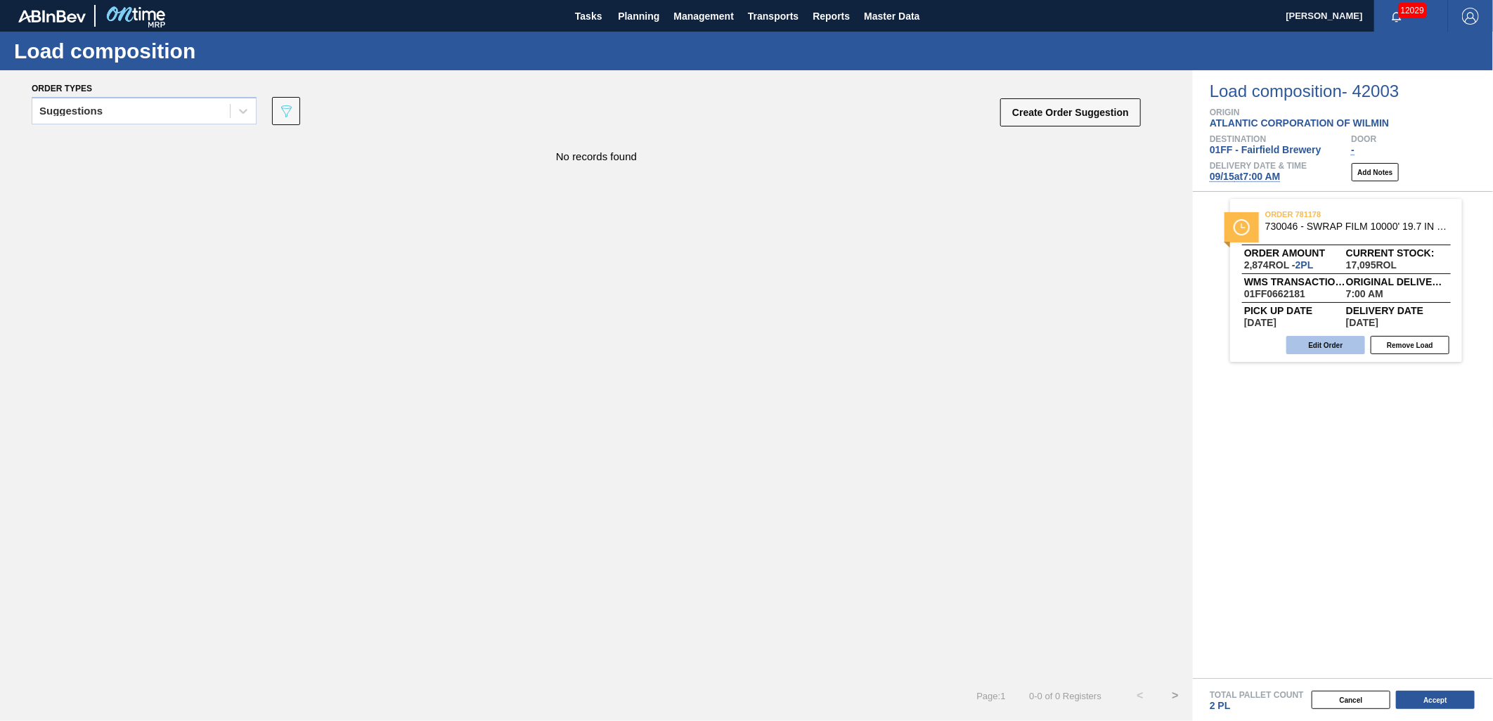
click at [1332, 347] on button "Edit Order" at bounding box center [1326, 345] width 79 height 18
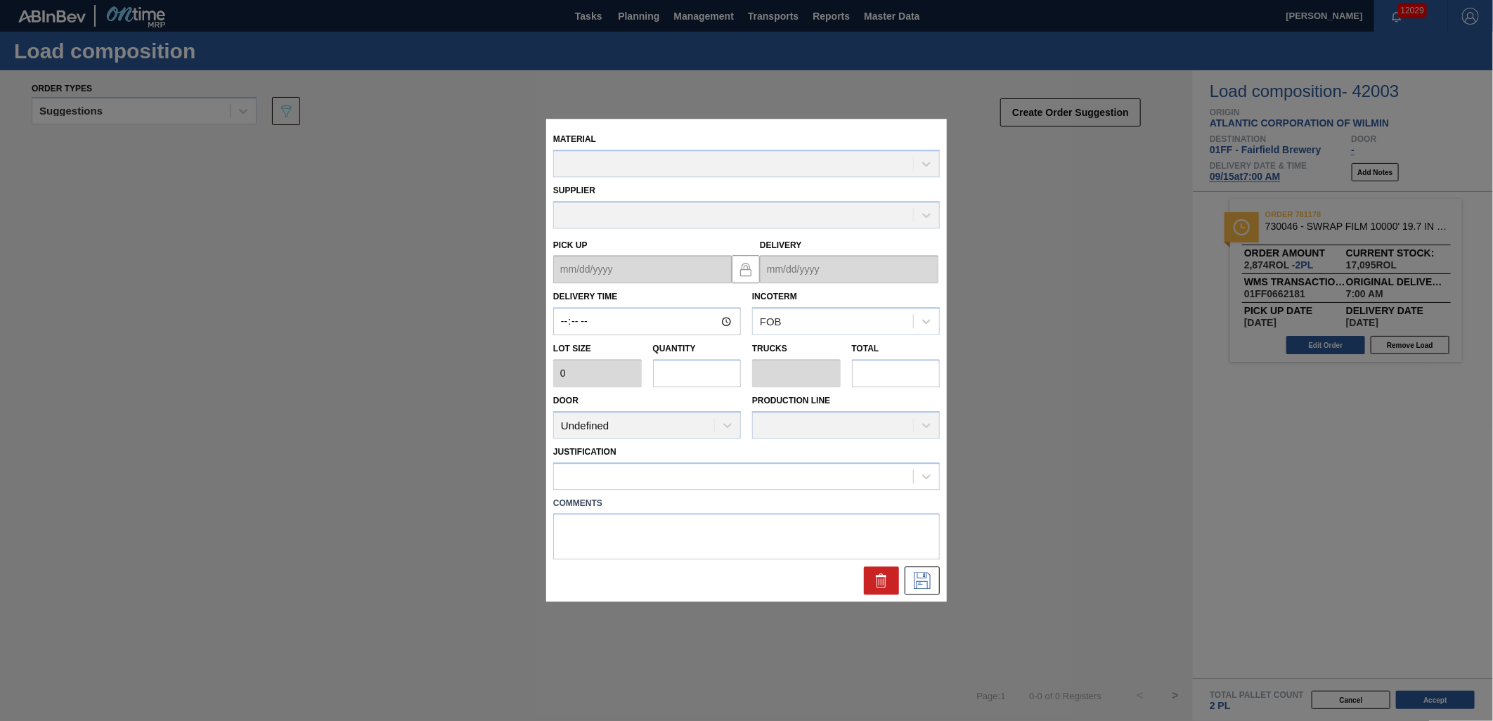
type input "07:00:00"
type input "1,437"
type input "1.9997216810464793"
type input "0.077"
type input "2,874"
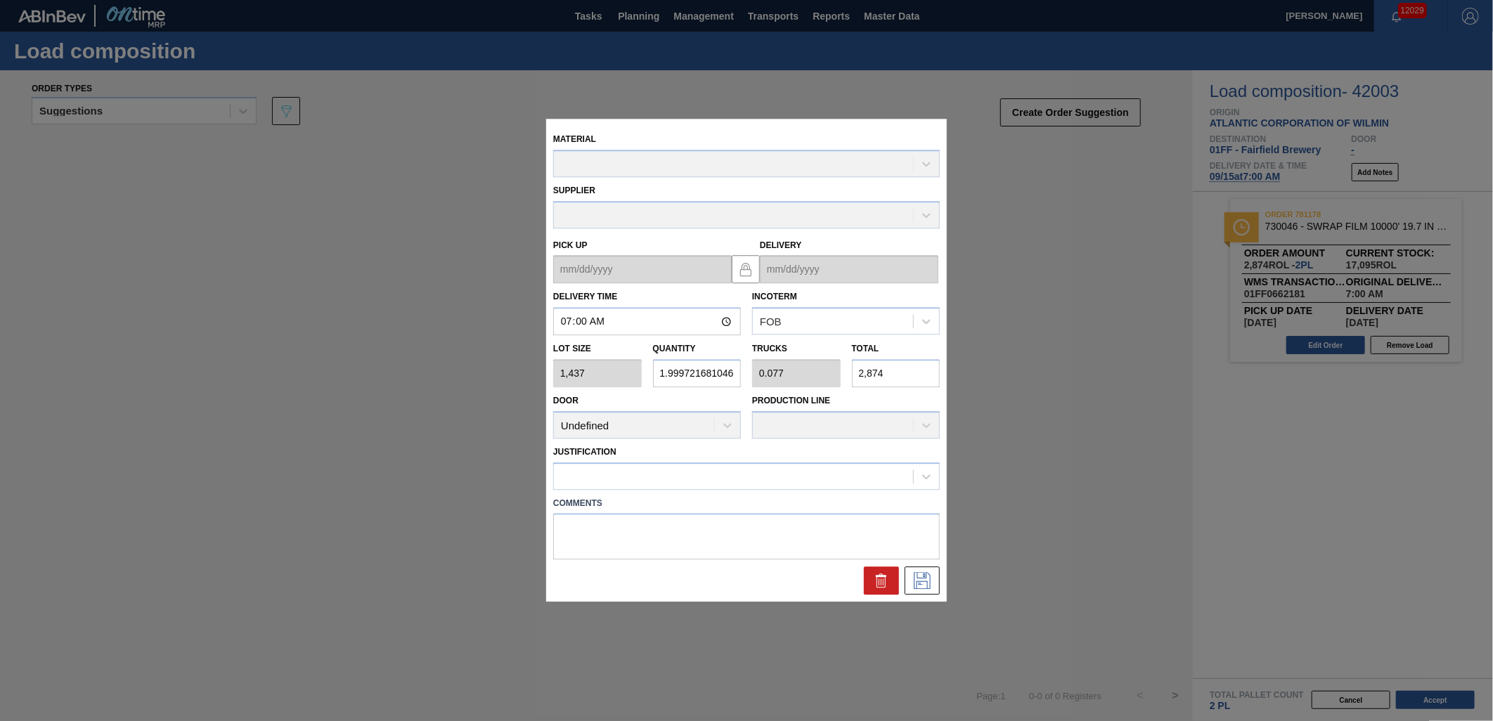
type up "[DATE]"
type input "[DATE]"
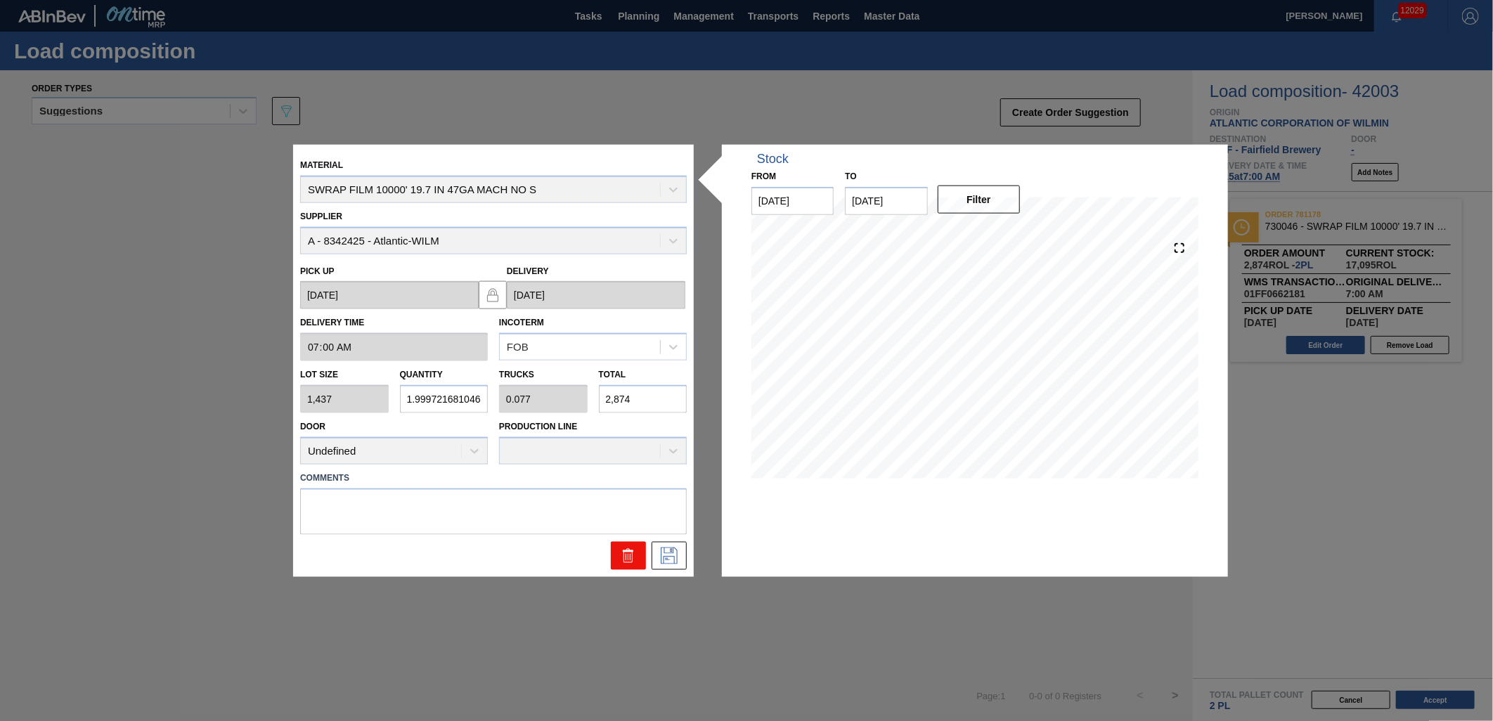
click at [624, 560] on icon at bounding box center [628, 557] width 9 height 11
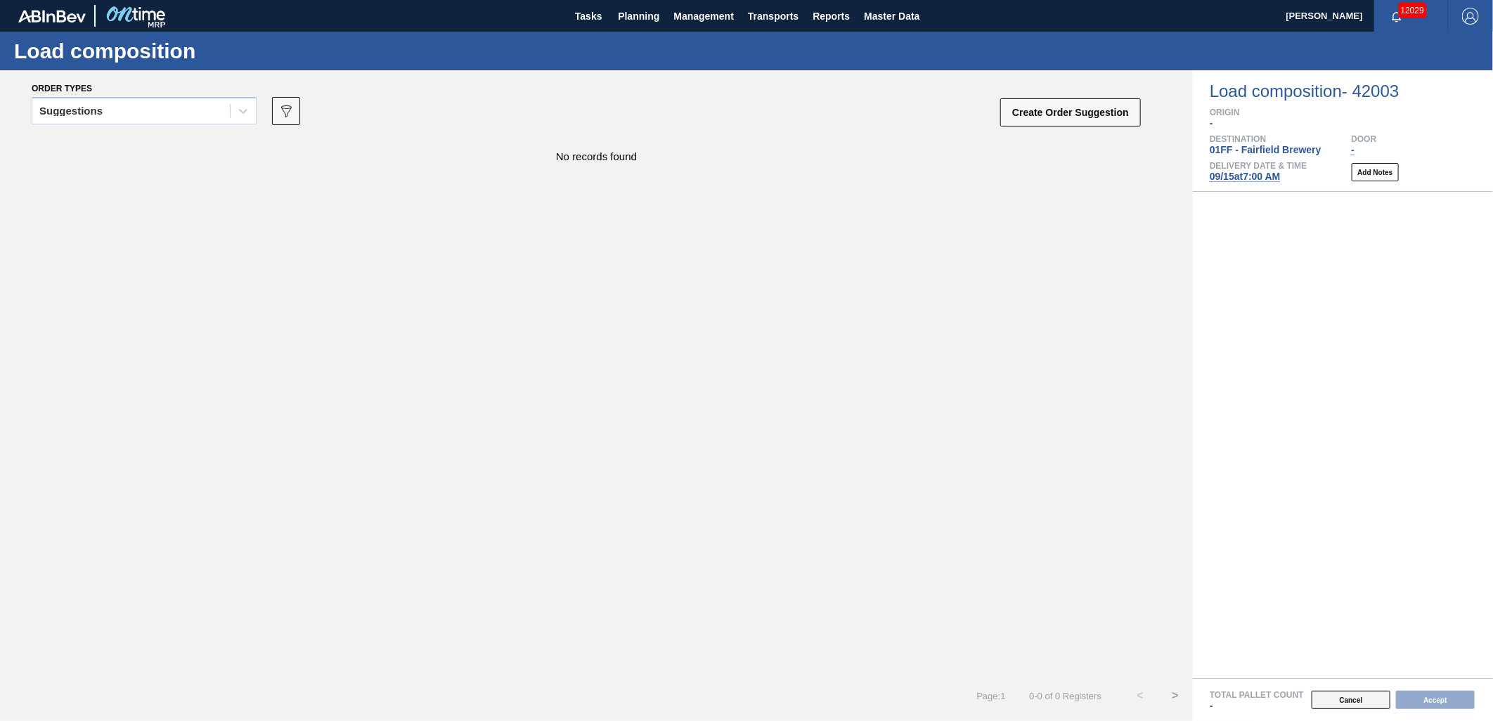
click at [1348, 698] on button "Cancel" at bounding box center [1351, 700] width 79 height 18
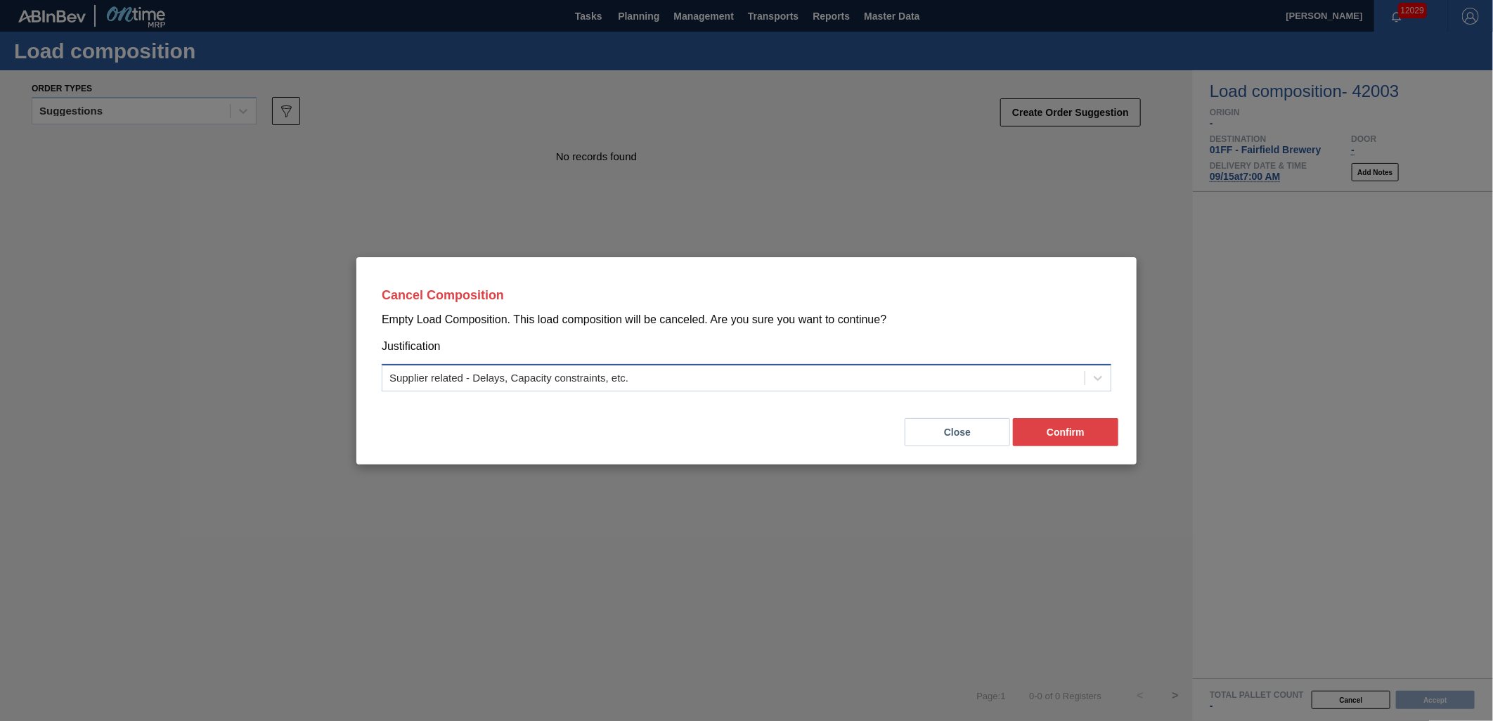
click at [979, 380] on div "Supplier related - Delays, Capacity constraints, etc." at bounding box center [733, 378] width 702 height 20
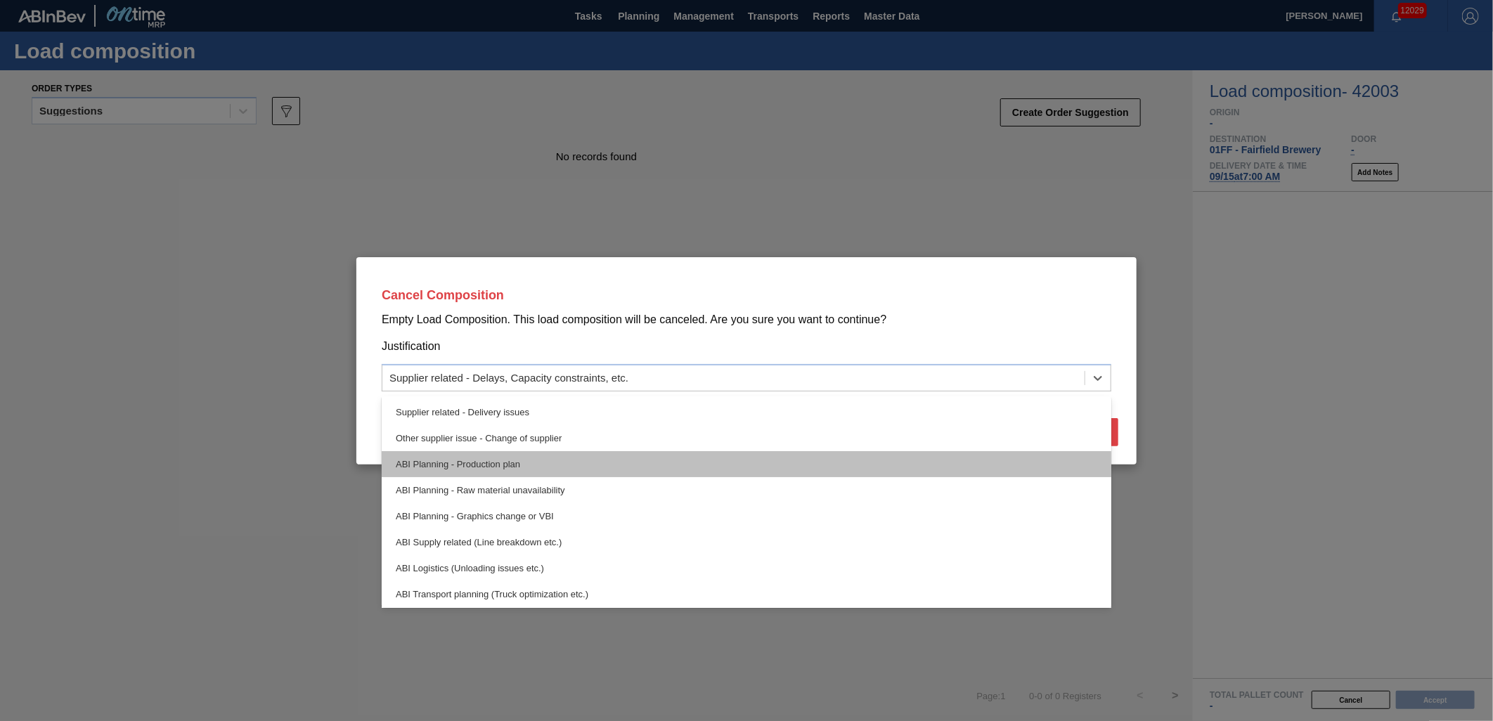
scroll to position [78, 0]
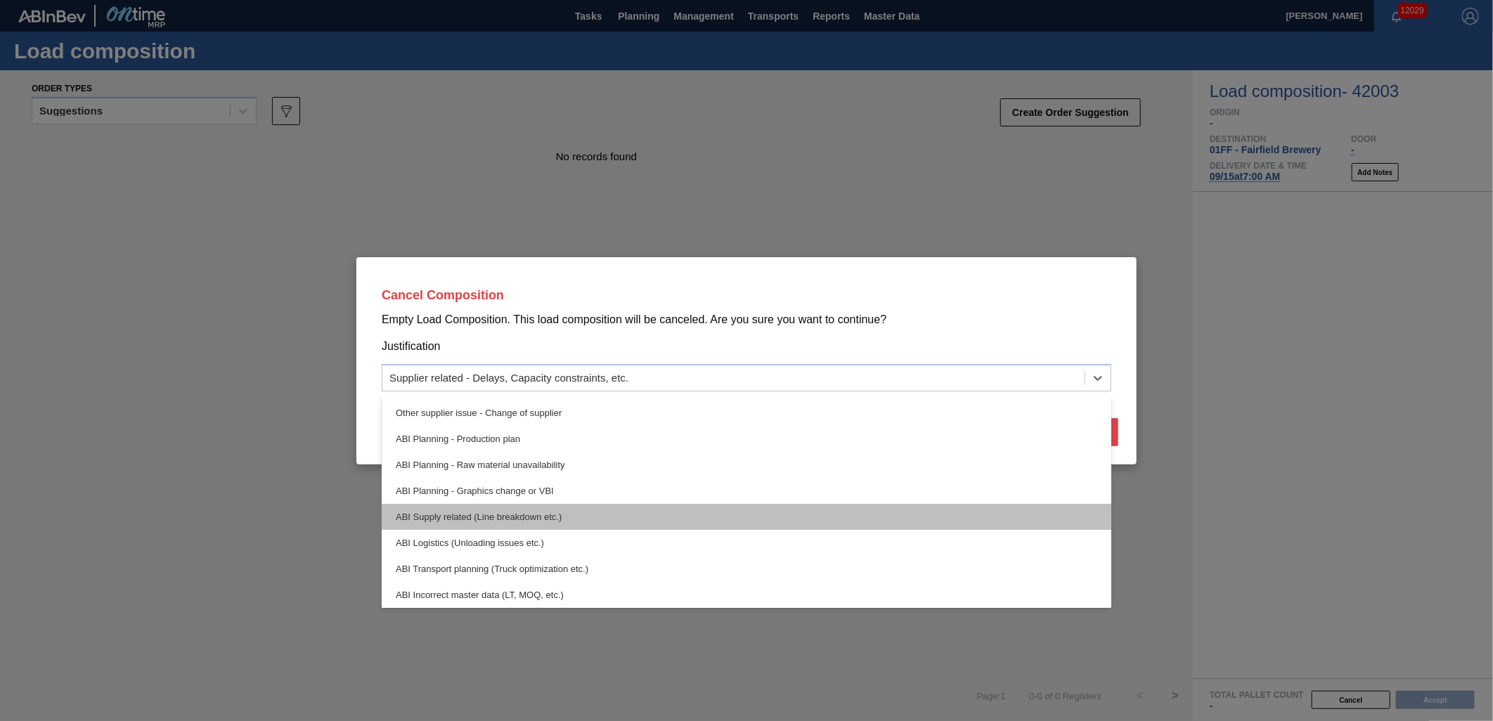
click at [796, 523] on div "ABI Supply related (Line breakdown etc.)" at bounding box center [747, 517] width 730 height 26
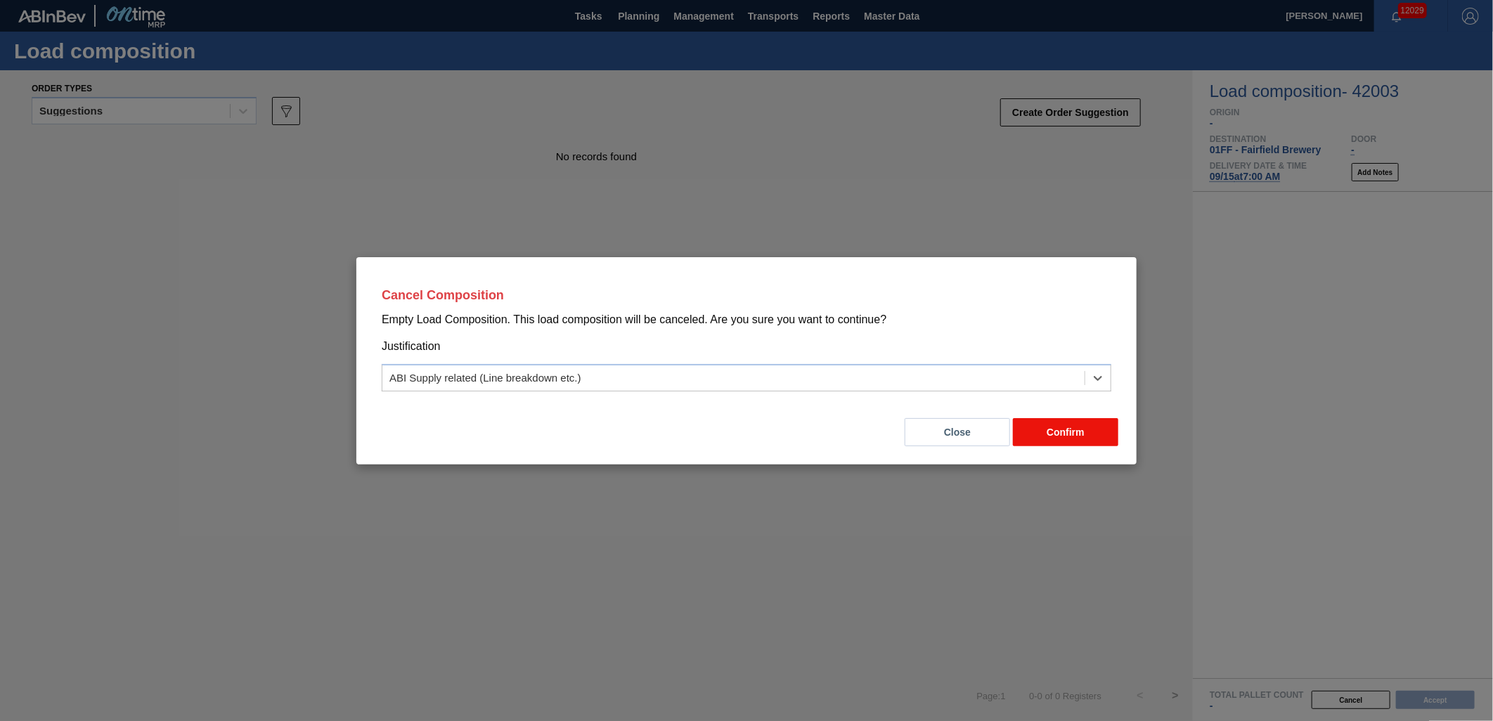
click at [1058, 432] on button "Confirm" at bounding box center [1065, 432] width 105 height 28
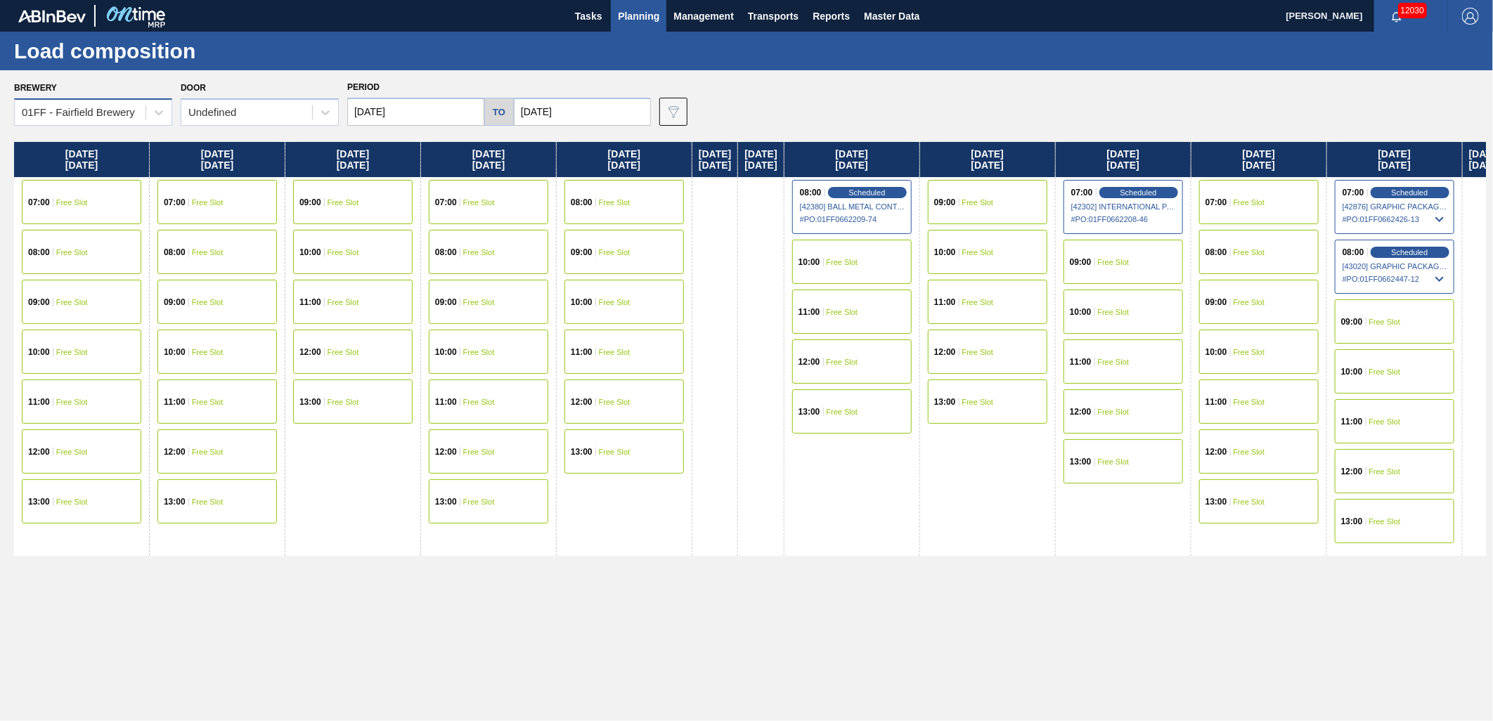
click at [141, 115] on div "01FF - Fairfield Brewery" at bounding box center [80, 113] width 131 height 20
